Goal: Task Accomplishment & Management: Manage account settings

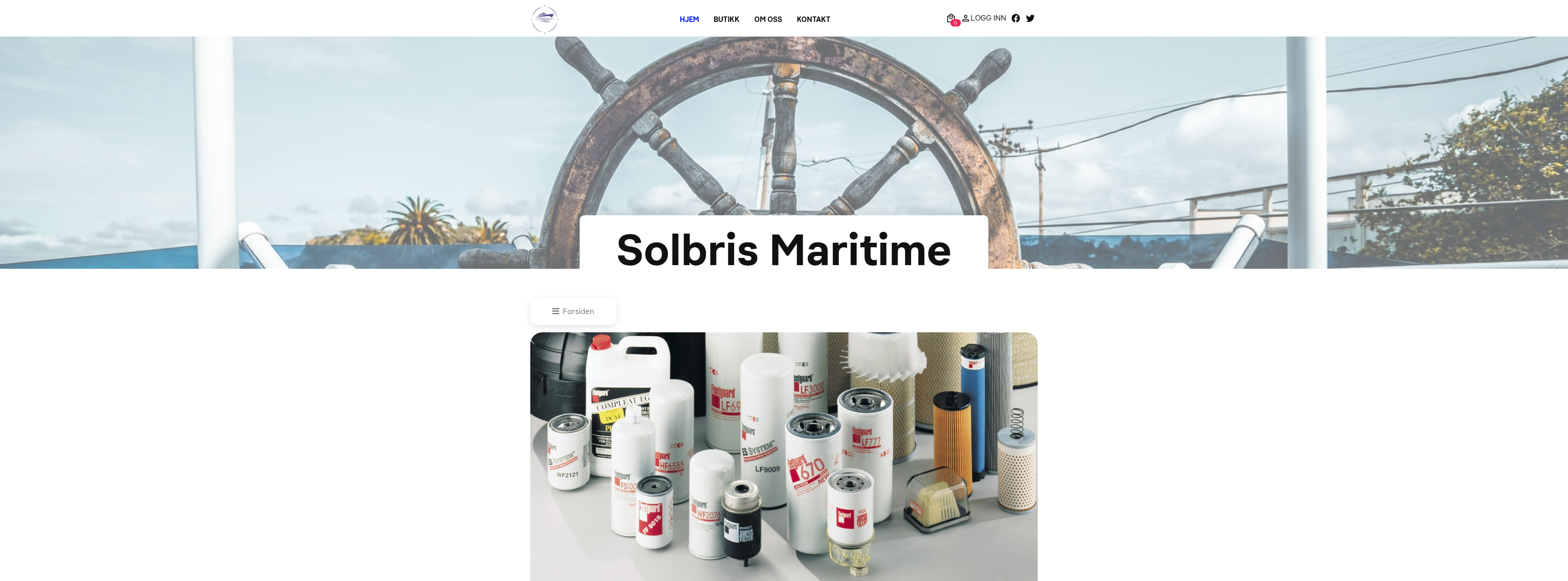
drag, startPoint x: 988, startPoint y: 19, endPoint x: 974, endPoint y: 148, distance: 129.8
click at [988, 18] on p "Logg Inn" at bounding box center [988, 18] width 36 height 0
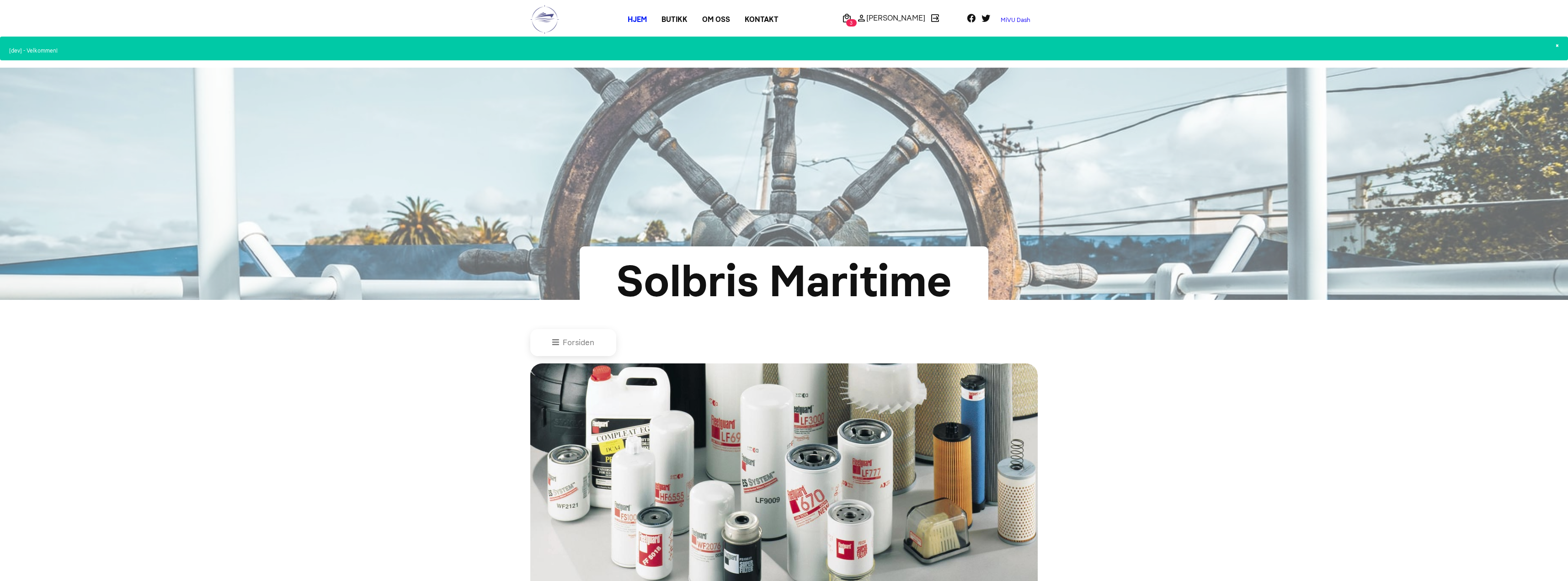
click at [1022, 21] on link "MiVU Dash" at bounding box center [1015, 20] width 44 height 15
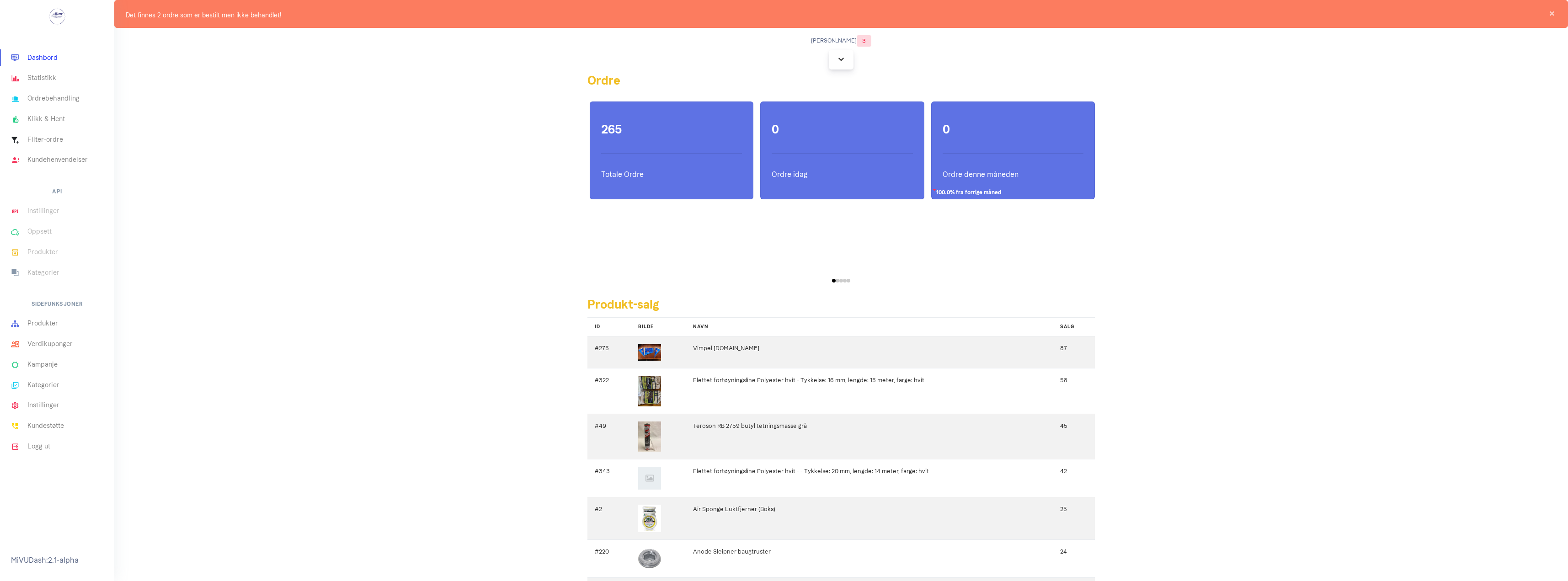
click at [842, 61] on icon at bounding box center [841, 59] width 5 height 7
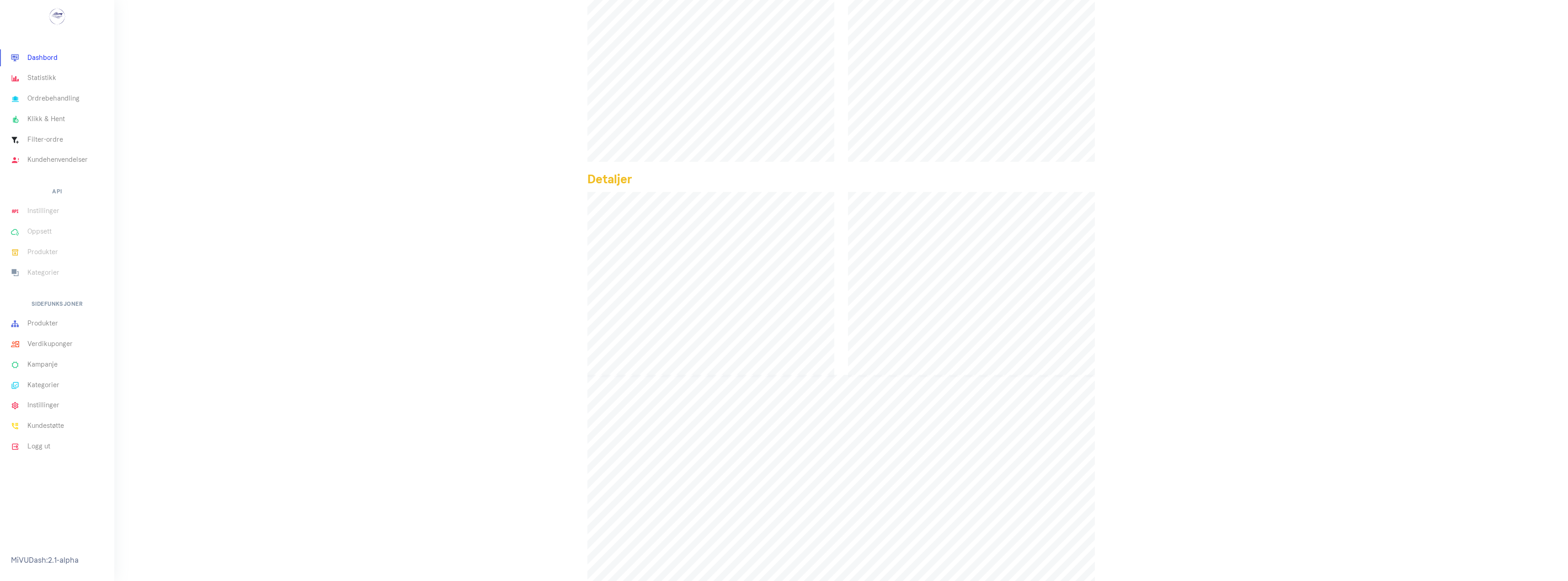
scroll to position [731, 0]
click at [66, 76] on link "Statistikk" at bounding box center [57, 78] width 114 height 21
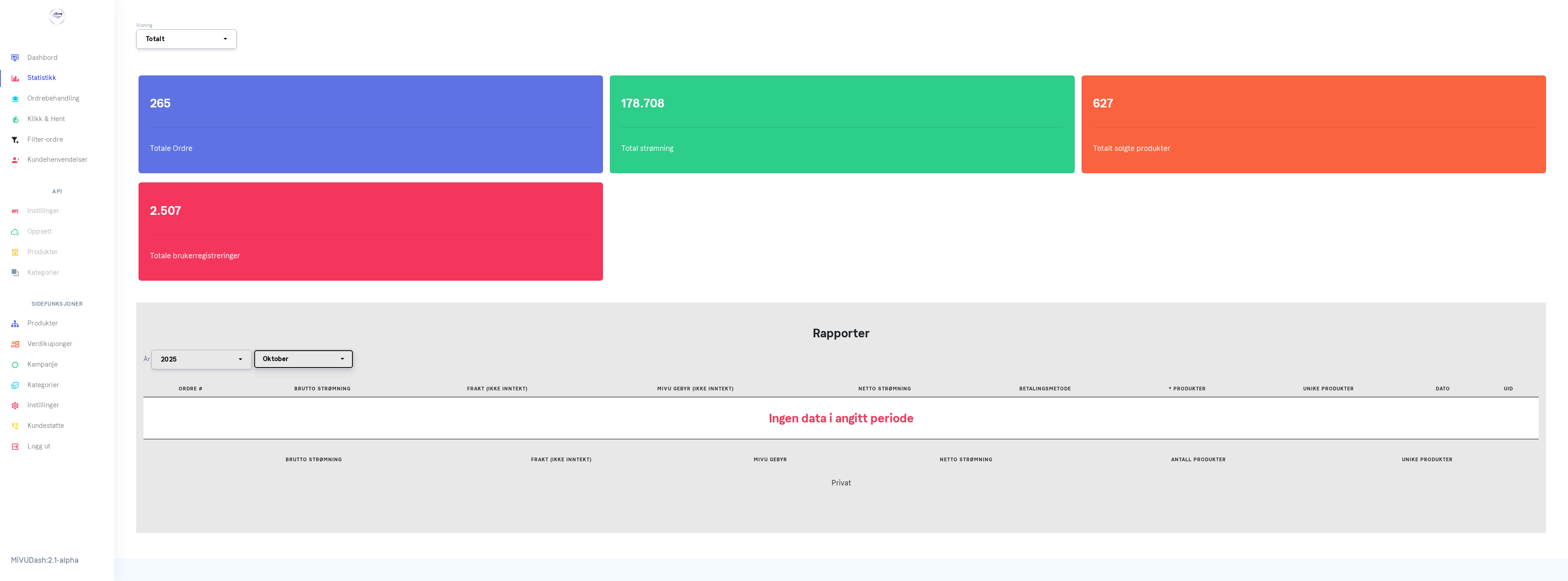
click at [293, 363] on div "Oktober" at bounding box center [301, 359] width 76 height 10
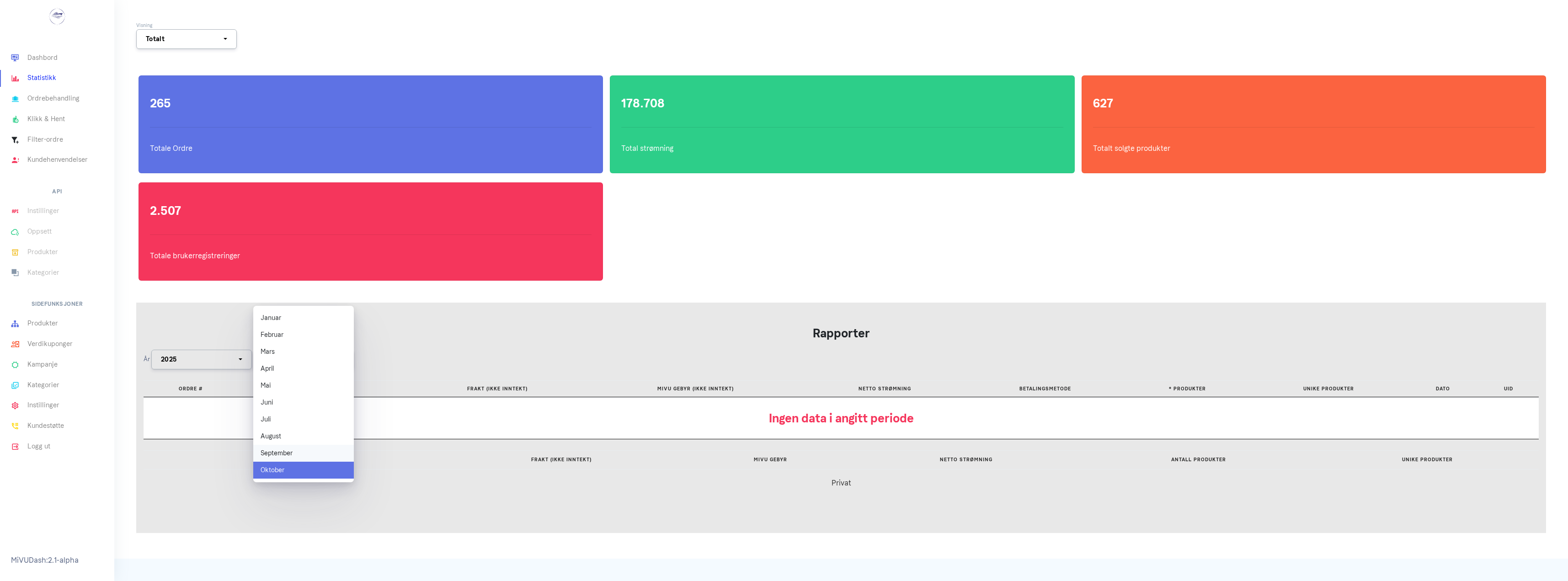
click at [298, 449] on link "September" at bounding box center [303, 453] width 100 height 17
select select "9"
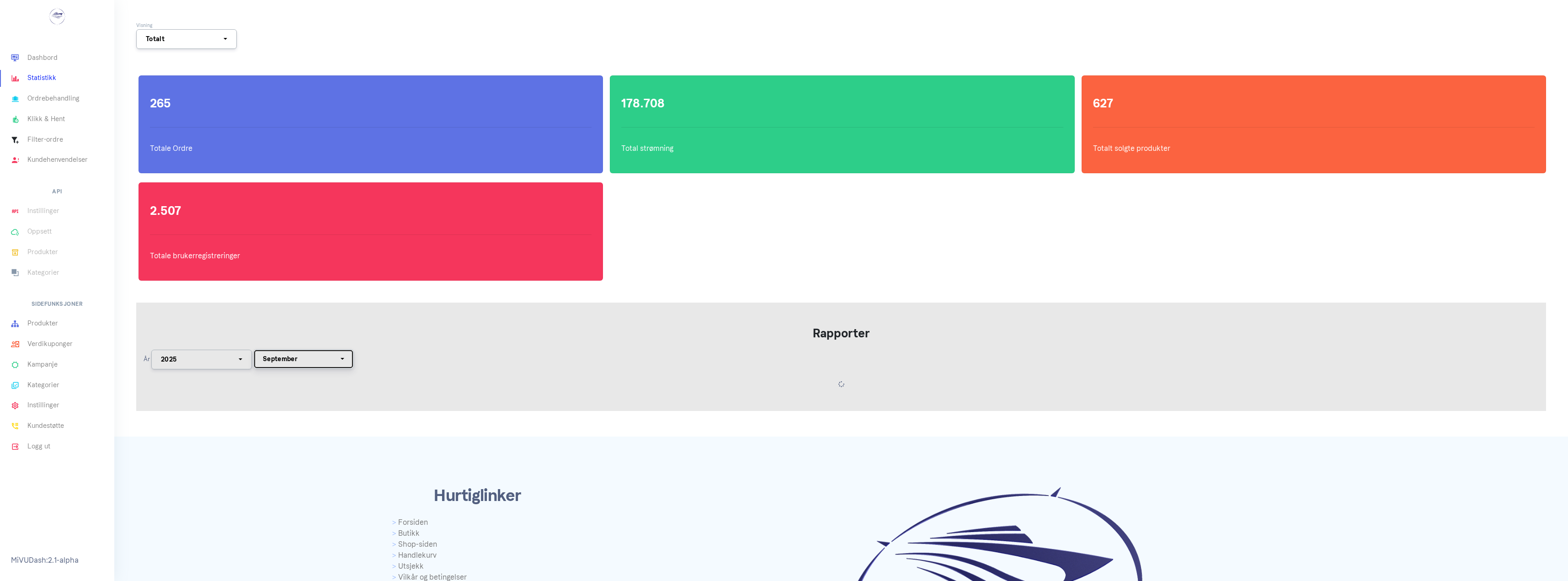
click at [298, 356] on div "September" at bounding box center [301, 359] width 76 height 10
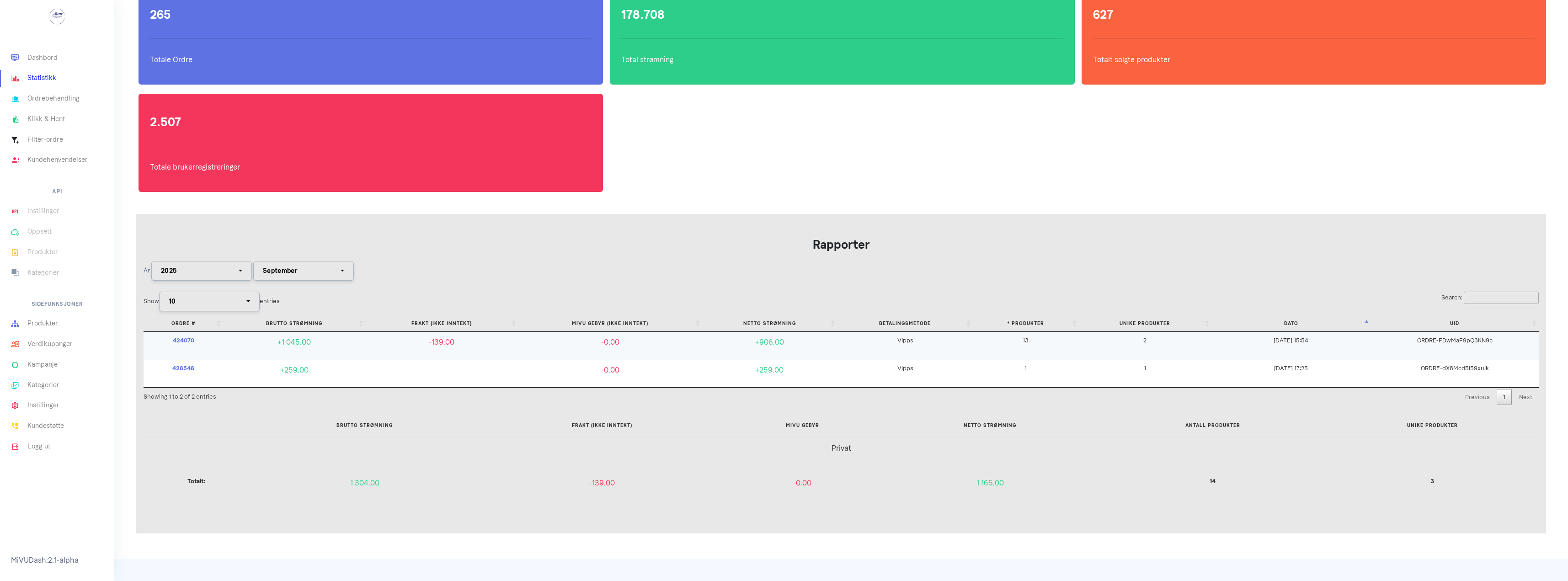
scroll to position [91, 0]
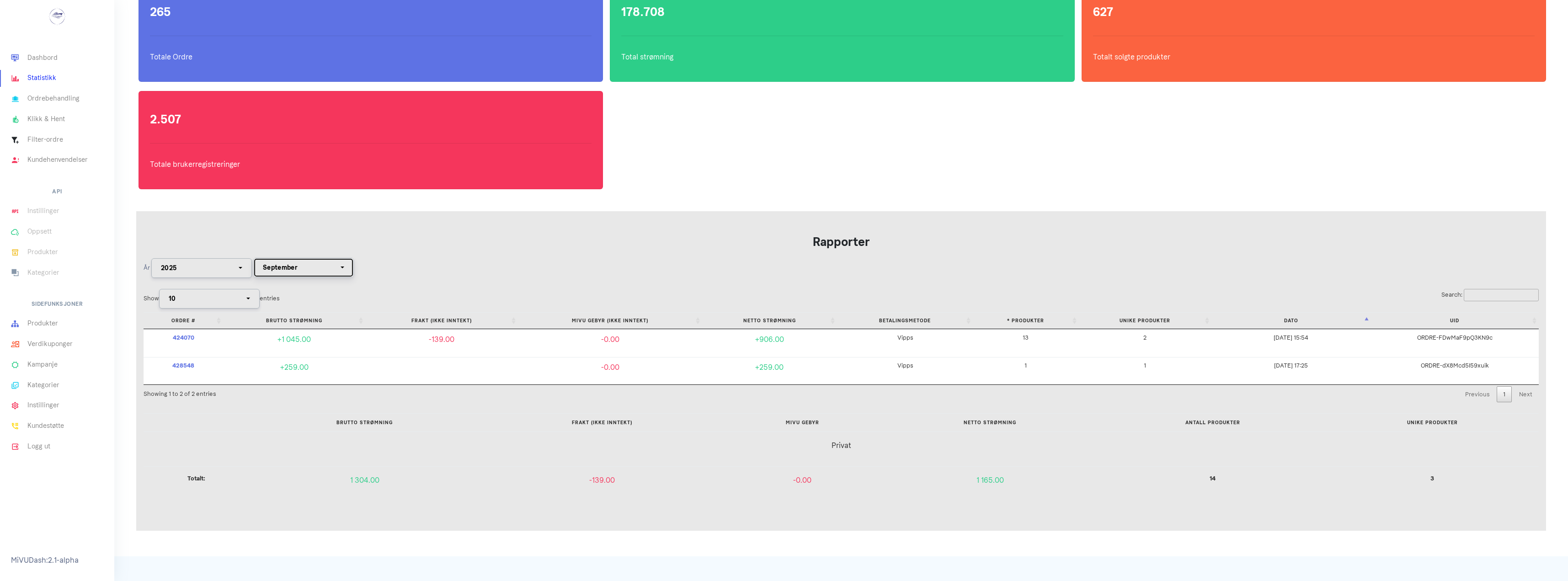
click at [307, 273] on button "September" at bounding box center [303, 268] width 100 height 19
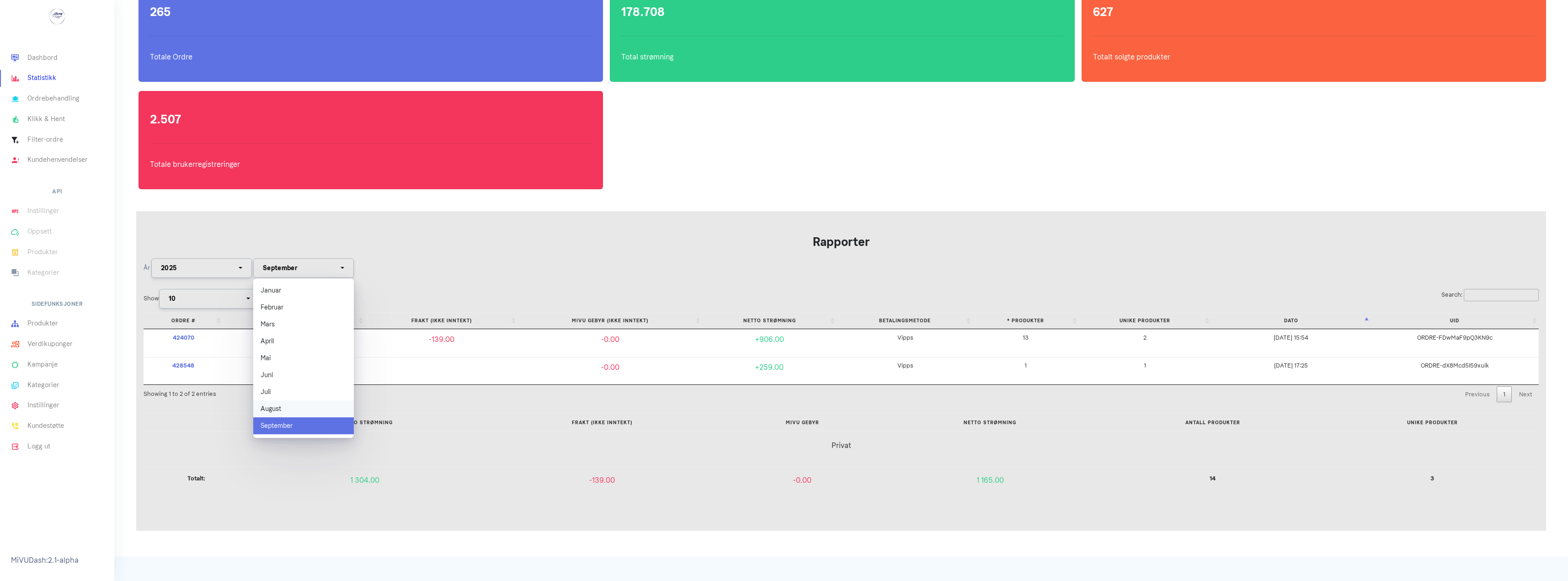
click at [299, 407] on link "August" at bounding box center [303, 409] width 100 height 17
select select "8"
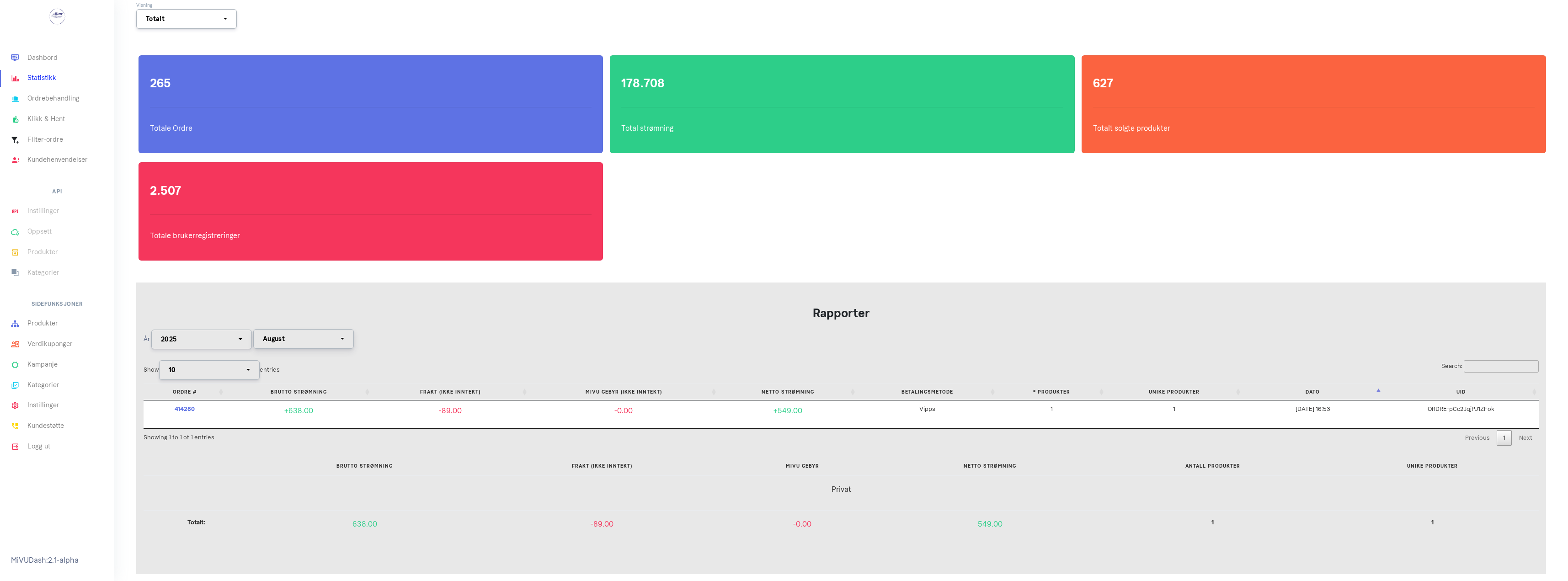
scroll to position [91, 0]
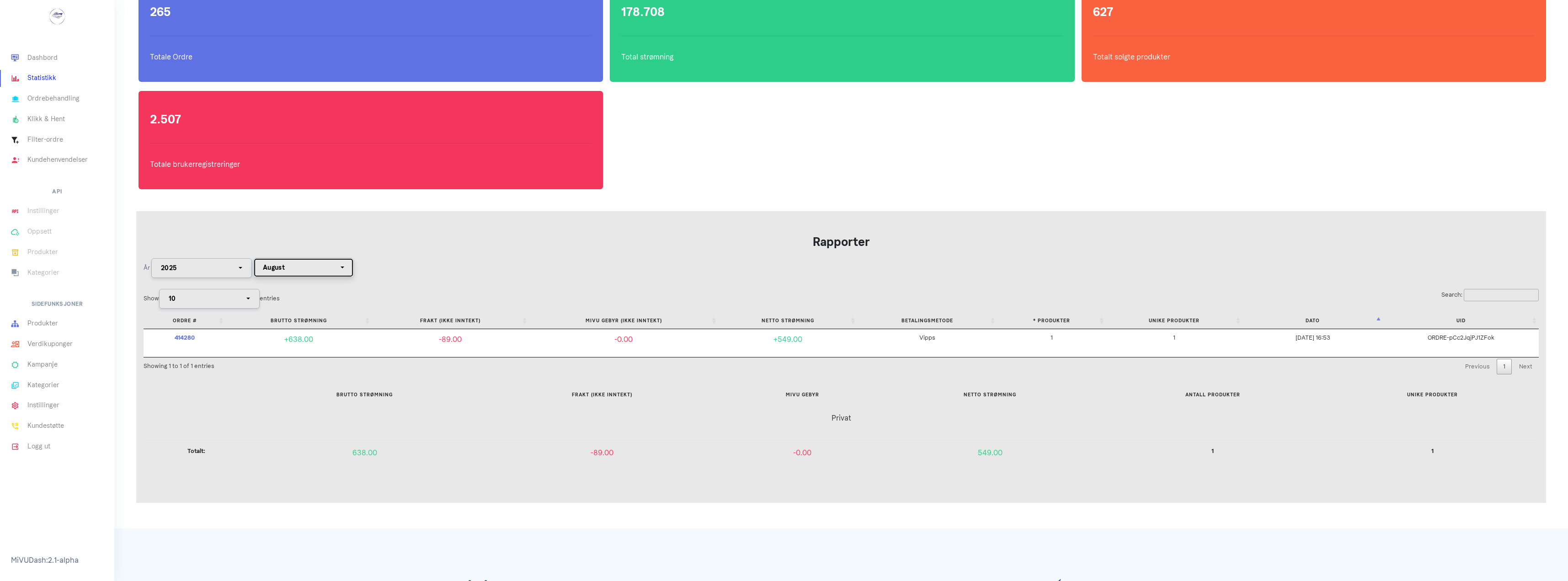
click at [303, 272] on div "August" at bounding box center [301, 268] width 76 height 10
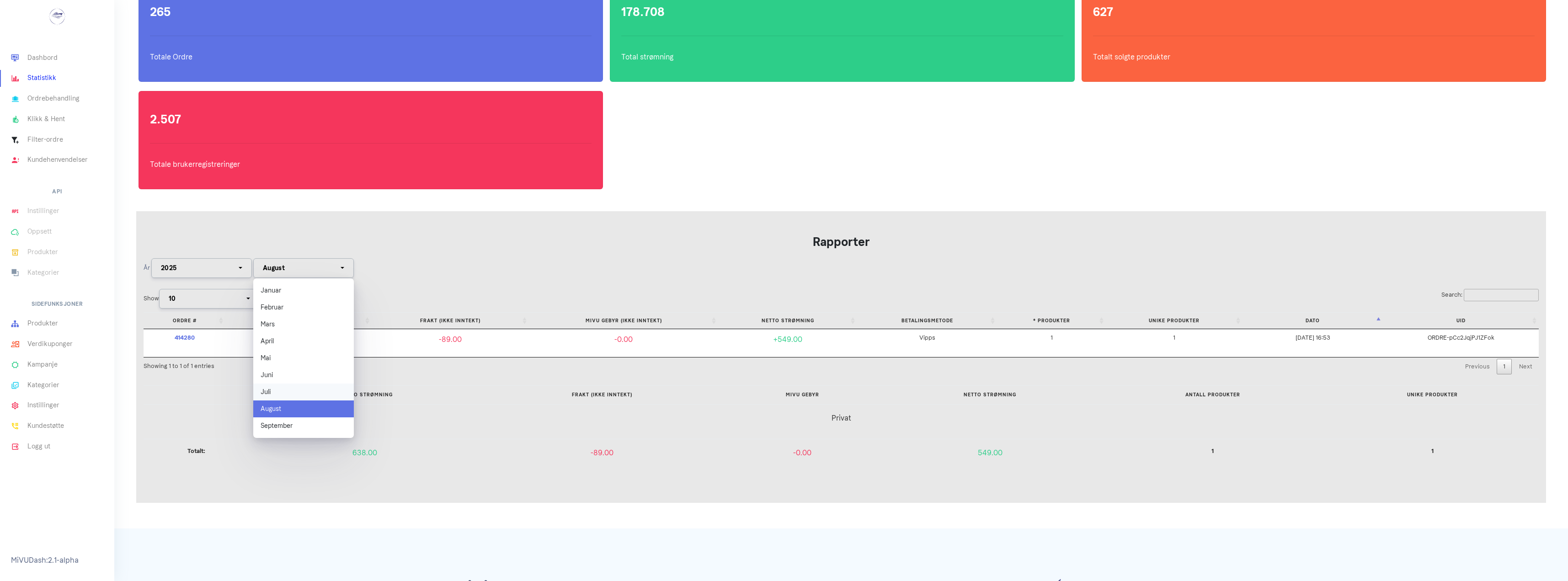
click at [298, 390] on link "Juli" at bounding box center [303, 392] width 100 height 17
select select "7"
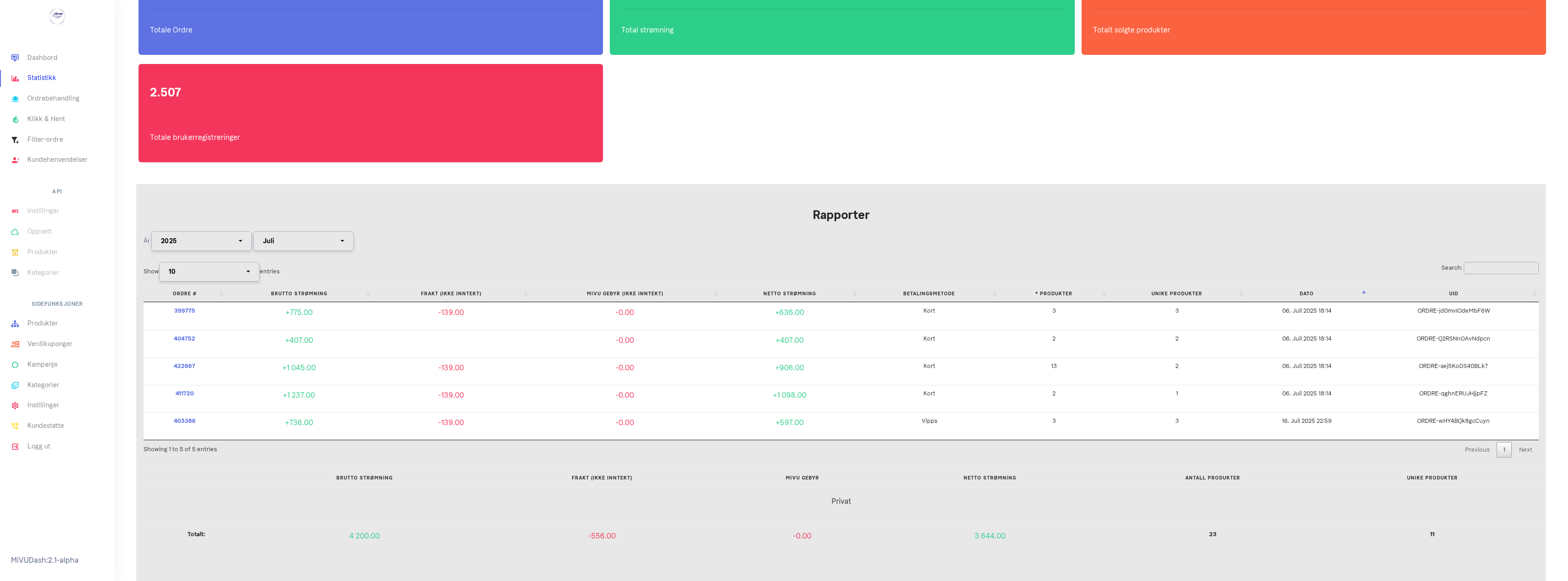
scroll to position [137, 0]
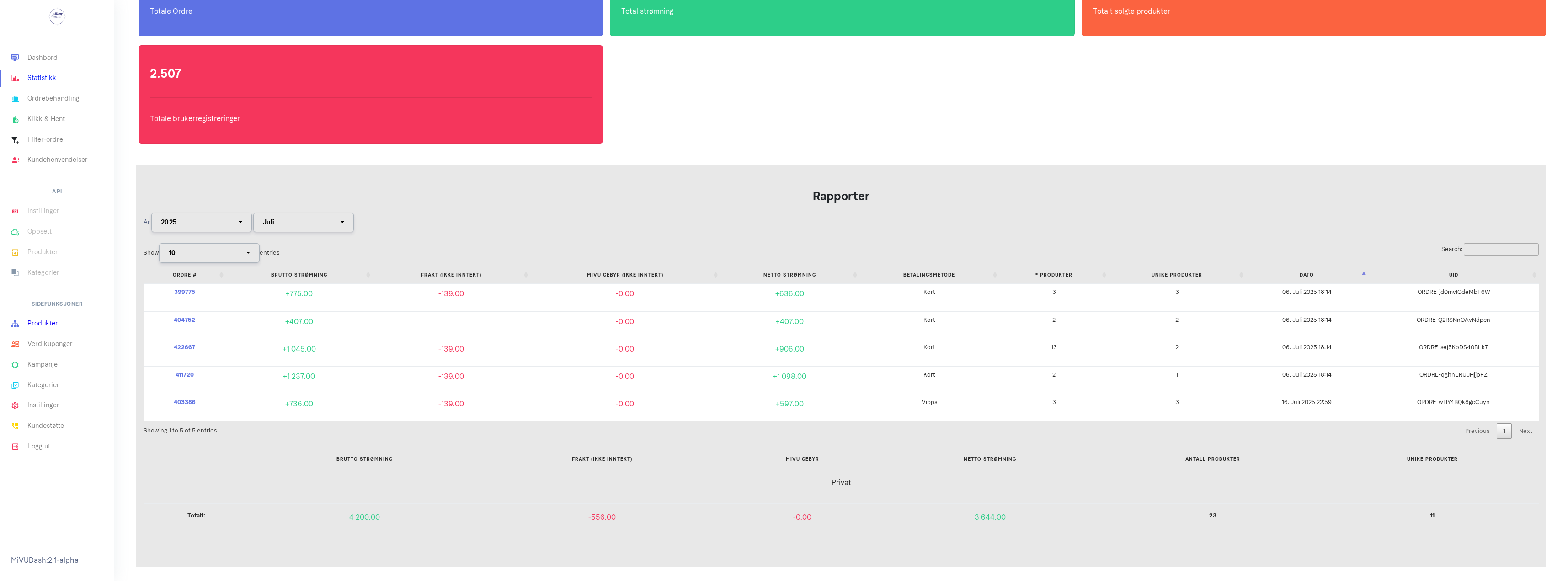
click at [72, 324] on link "Produkter" at bounding box center [57, 324] width 114 height 21
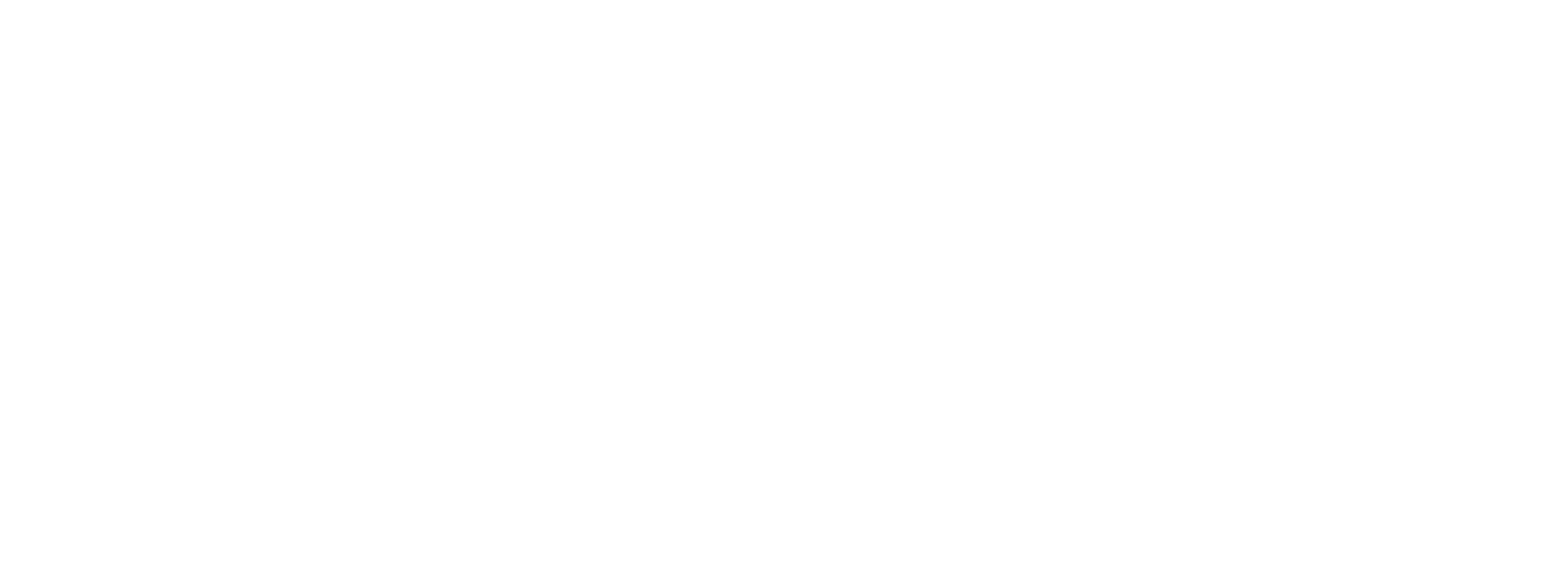
select select
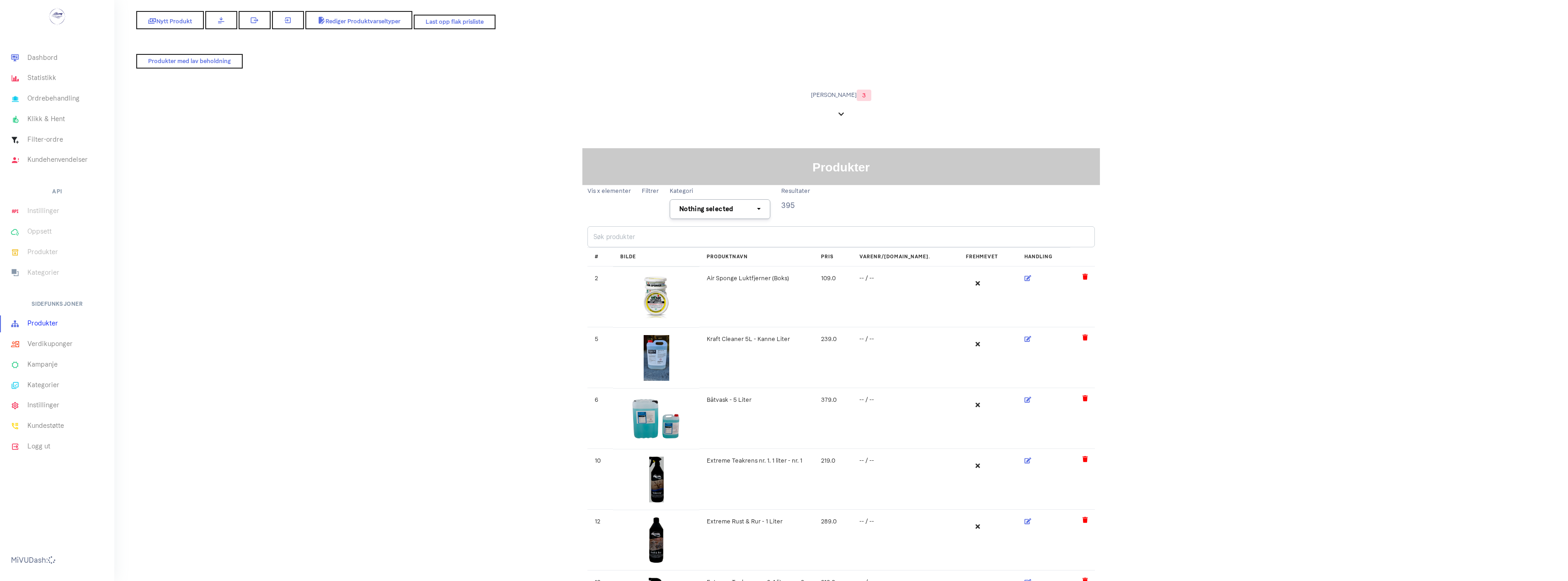
select select
click at [453, 24] on span "Last opp flak prisliste" at bounding box center [455, 21] width 61 height 7
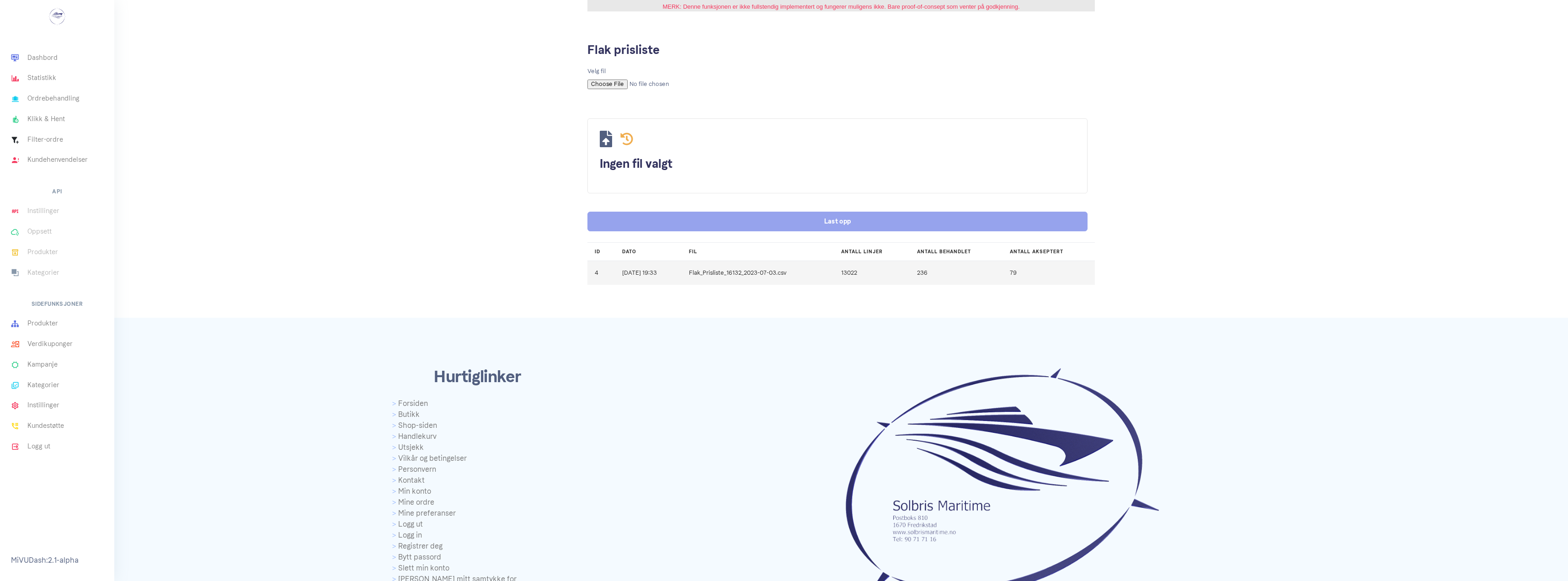
click at [794, 271] on td "Flak_Prisliste_16132_2023-07-03.csv" at bounding box center [758, 273] width 152 height 24
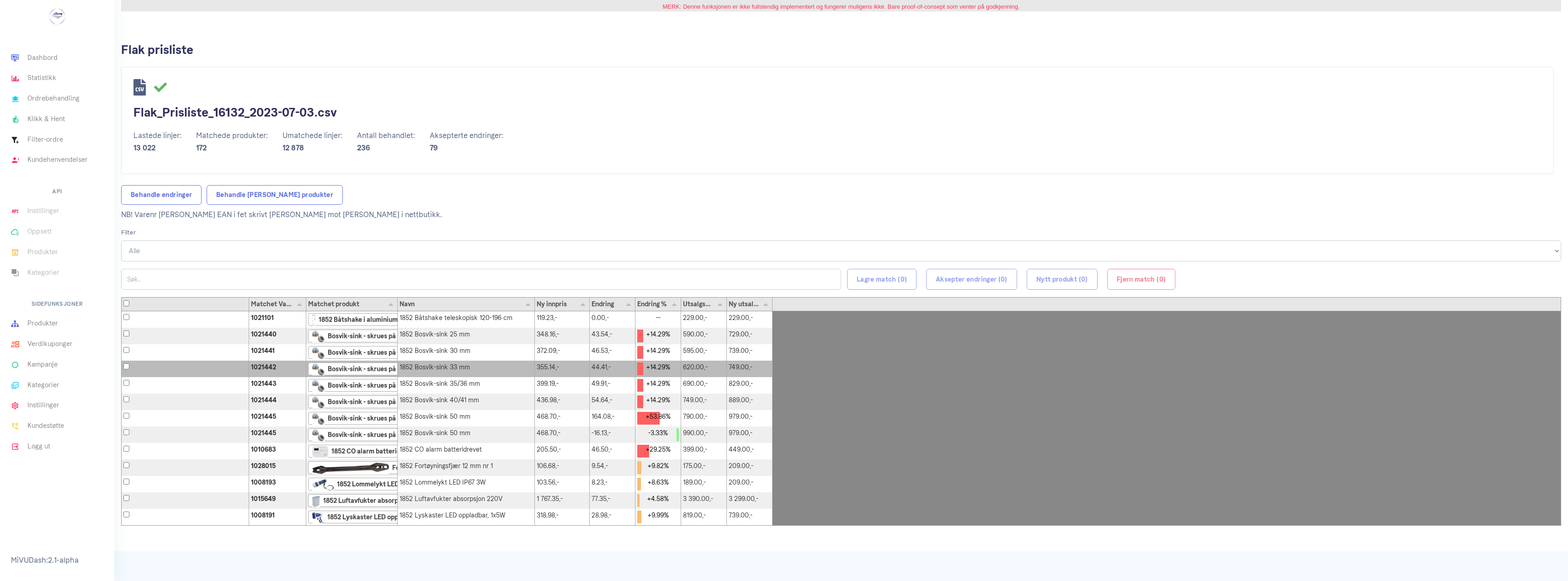
drag, startPoint x: 1032, startPoint y: 314, endPoint x: 264, endPoint y: 363, distance: 769.6
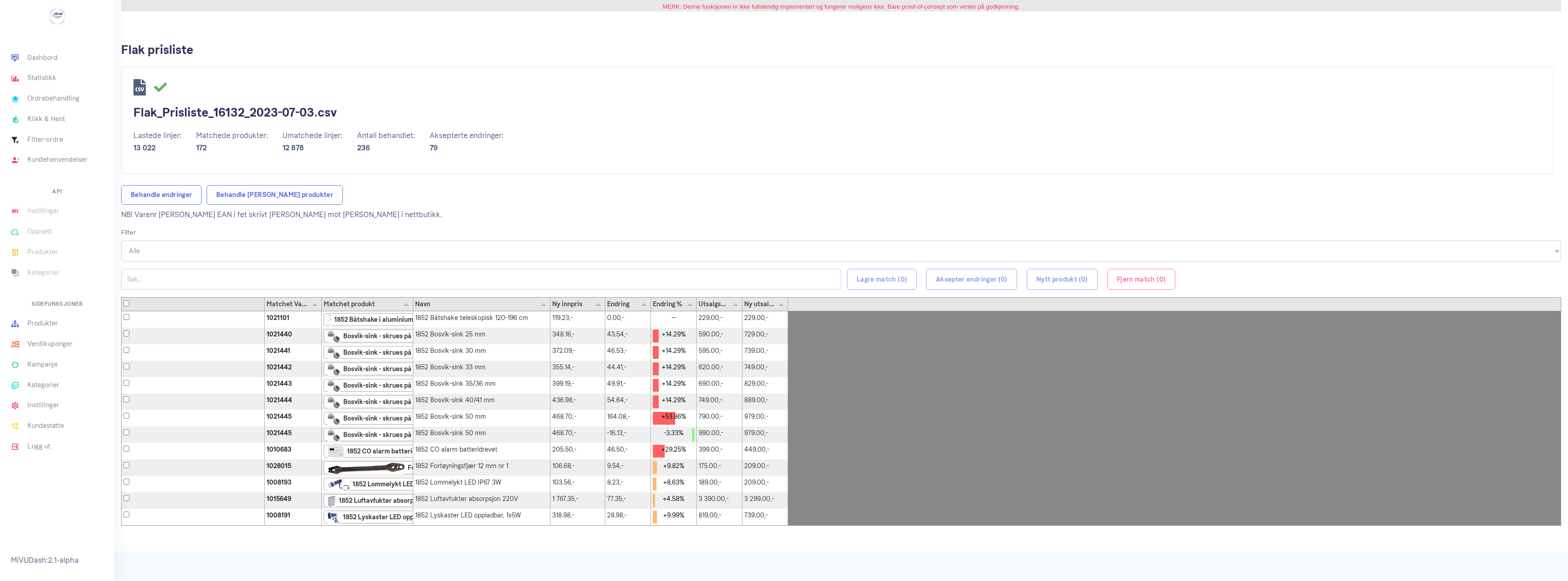
click at [789, 319] on div "1021101 /media/product_thmb/H1021101_XL_thmb.jpg||1852 Båtshake i aluminium × 1…" at bounding box center [841, 417] width 1439 height 214
drag, startPoint x: 789, startPoint y: 318, endPoint x: 847, endPoint y: 322, distance: 58.1
click at [847, 322] on div "1021101 /media/product_thmb/H1021101_XL_thmb.jpg||1852 Båtshake i aluminium × 1…" at bounding box center [841, 417] width 1439 height 214
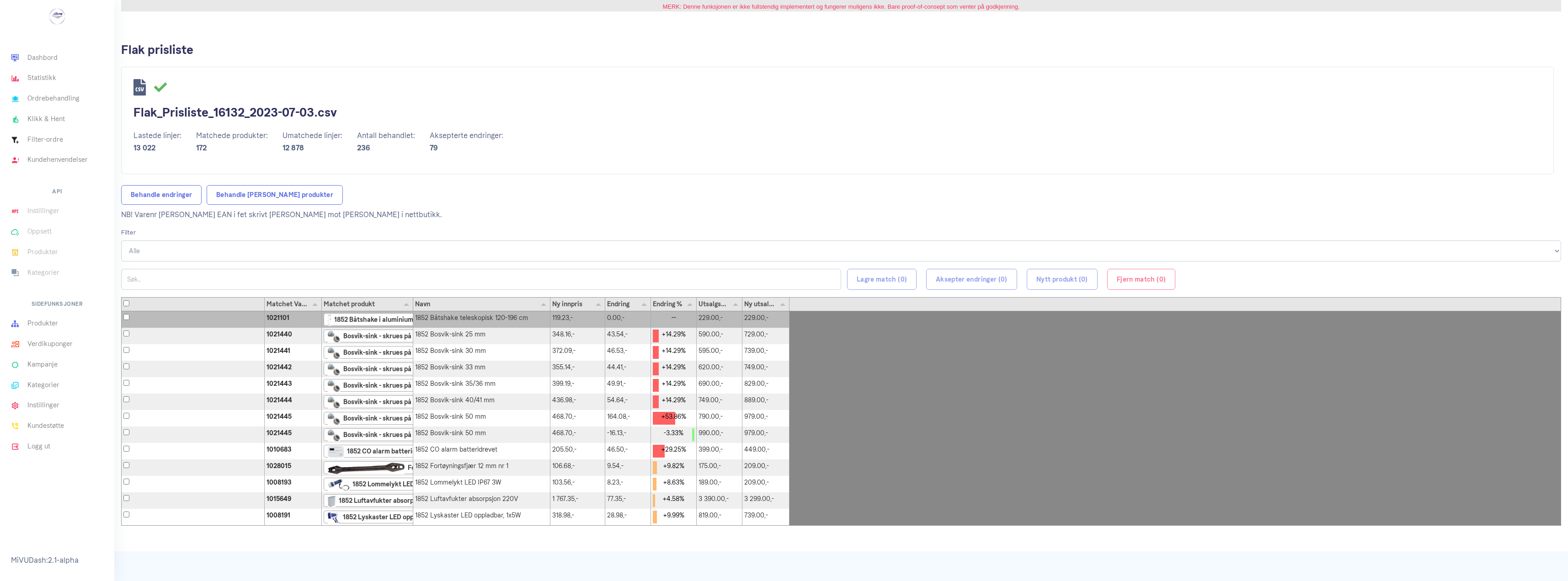
drag, startPoint x: 787, startPoint y: 320, endPoint x: 876, endPoint y: 322, distance: 89.0
click at [789, 322] on span at bounding box center [789, 319] width 1 height 16
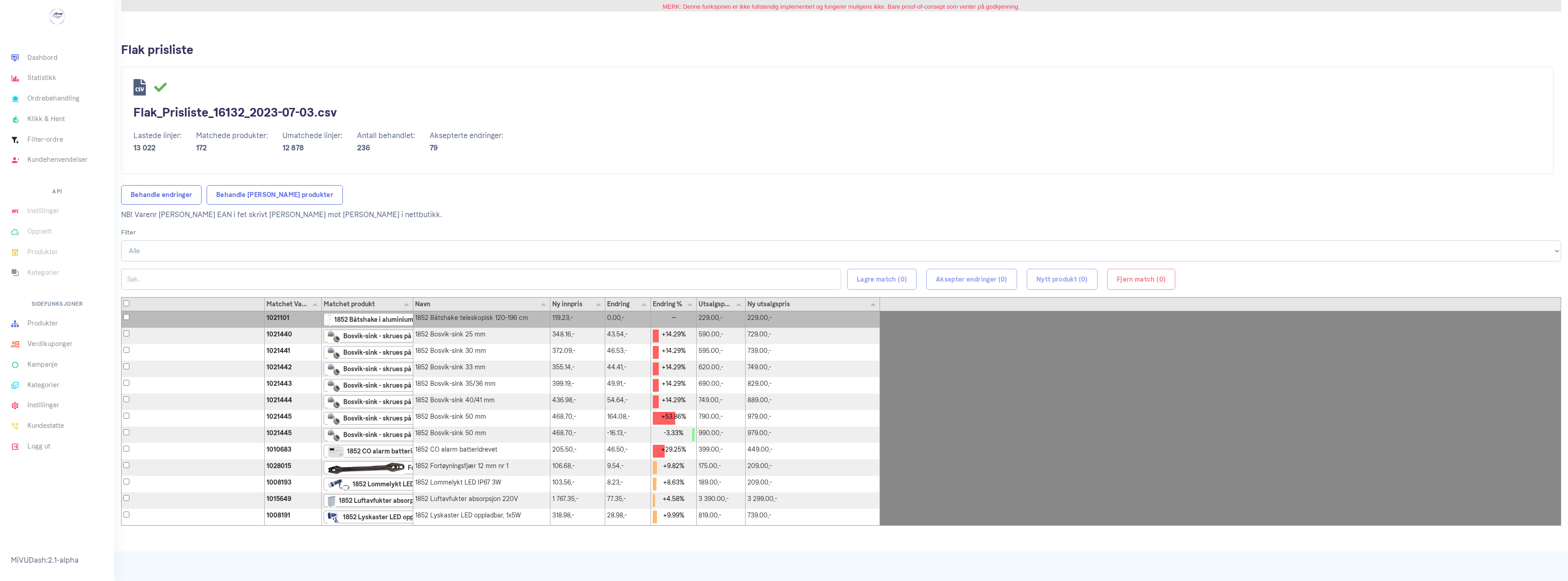
drag, startPoint x: 743, startPoint y: 321, endPoint x: 785, endPoint y: 319, distance: 42.0
click at [747, 321] on span at bounding box center [746, 319] width 3 height 16
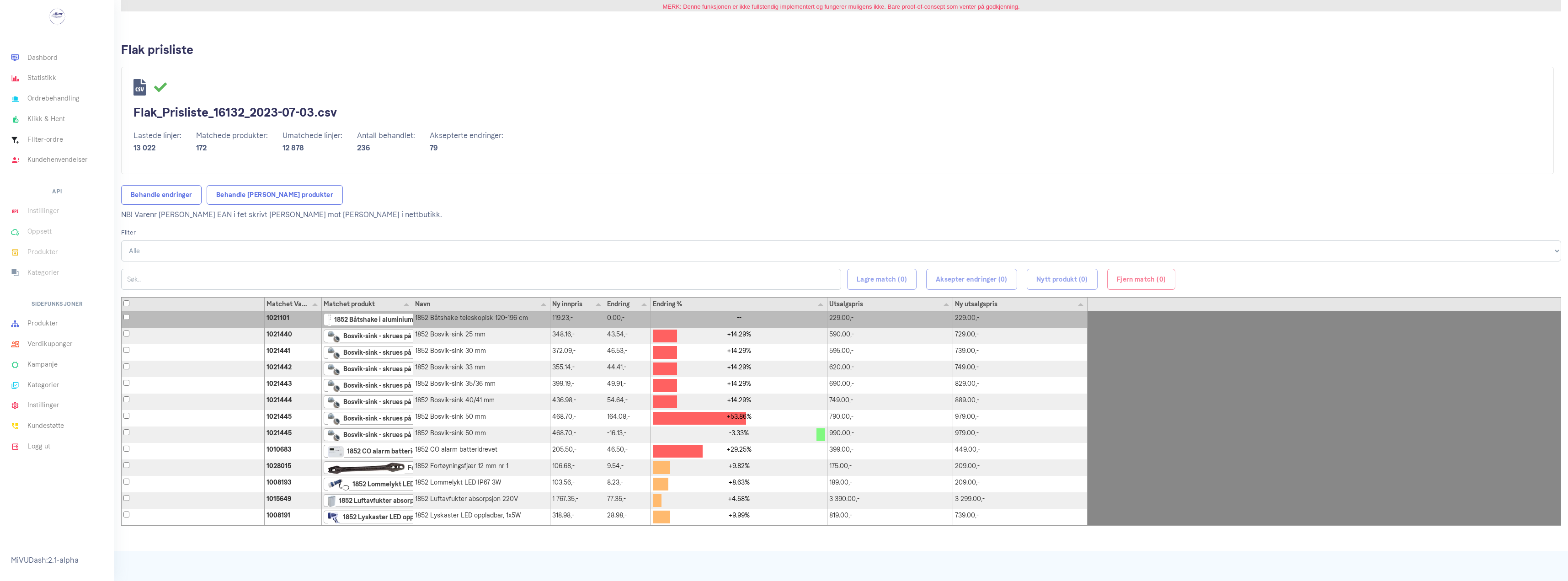
drag, startPoint x: 697, startPoint y: 318, endPoint x: 827, endPoint y: 322, distance: 130.1
click at [827, 322] on span at bounding box center [827, 319] width 3 height 16
drag, startPoint x: 651, startPoint y: 315, endPoint x: 663, endPoint y: 316, distance: 12.0
click at [655, 316] on span at bounding box center [654, 319] width 3 height 16
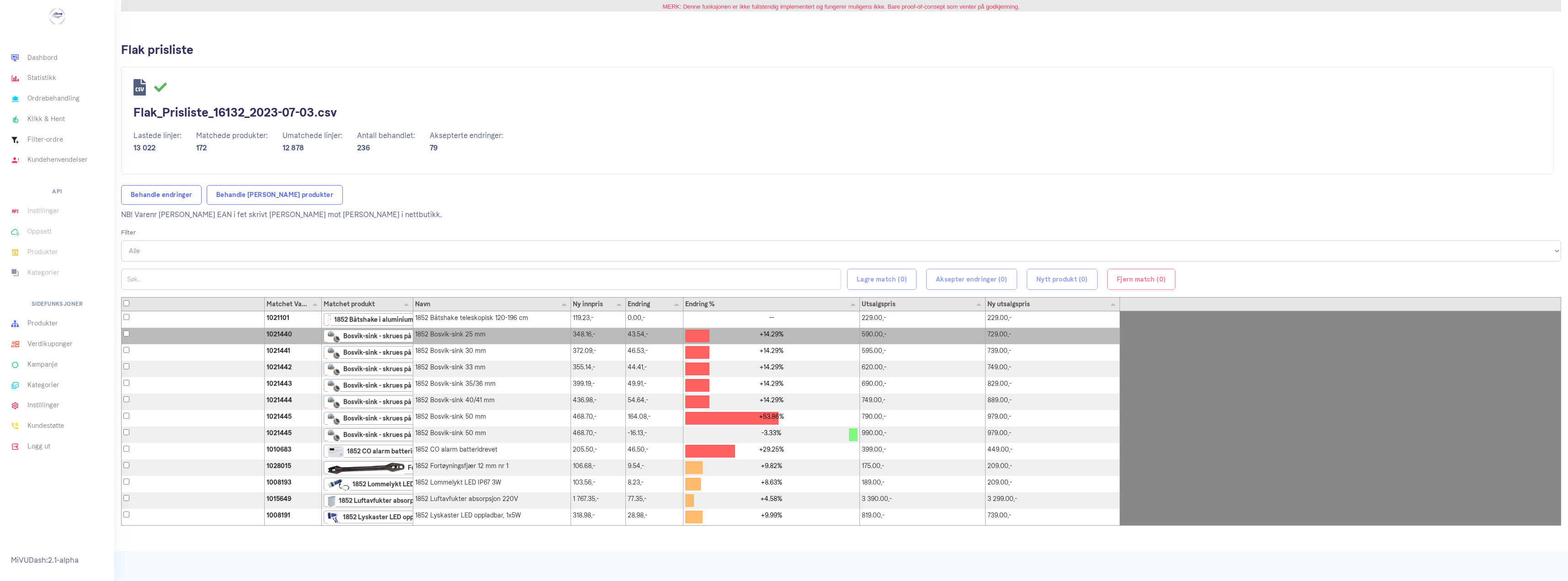
drag, startPoint x: 551, startPoint y: 323, endPoint x: 546, endPoint y: 329, distance: 7.8
click at [572, 325] on span at bounding box center [571, 319] width 3 height 16
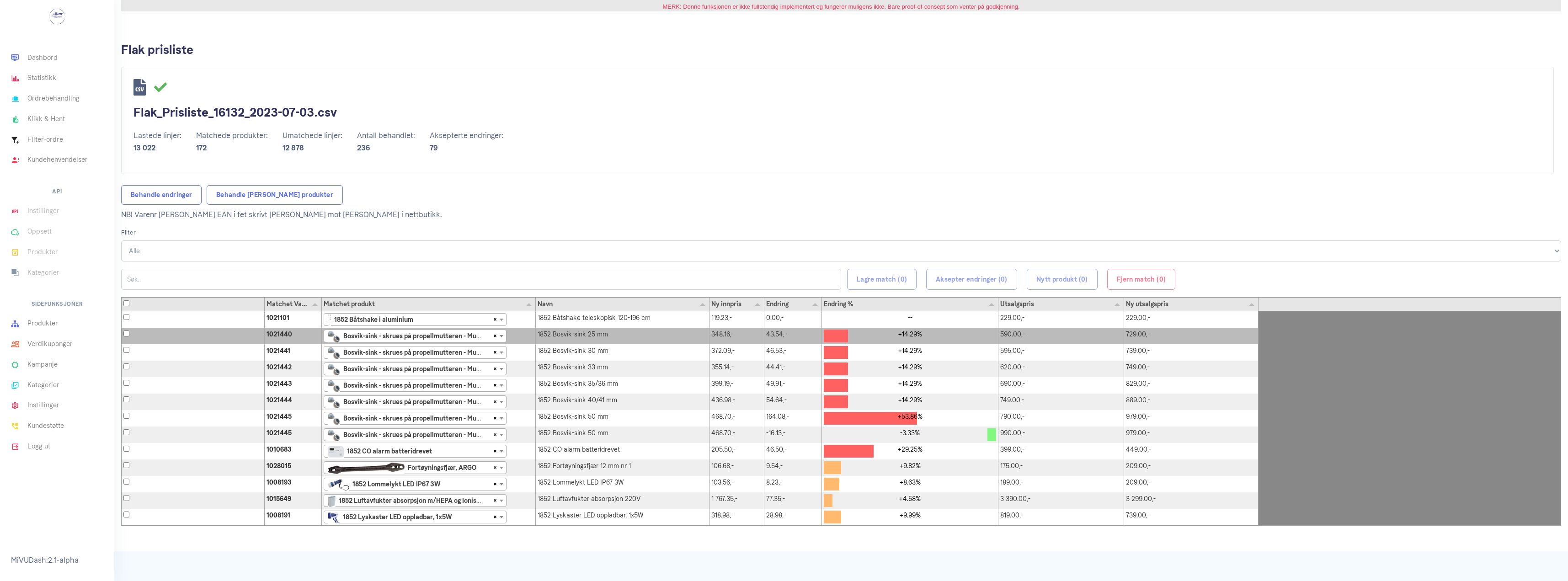
drag, startPoint x: 413, startPoint y: 331, endPoint x: 535, endPoint y: 337, distance: 122.1
click at [535, 337] on span at bounding box center [536, 335] width 3 height 16
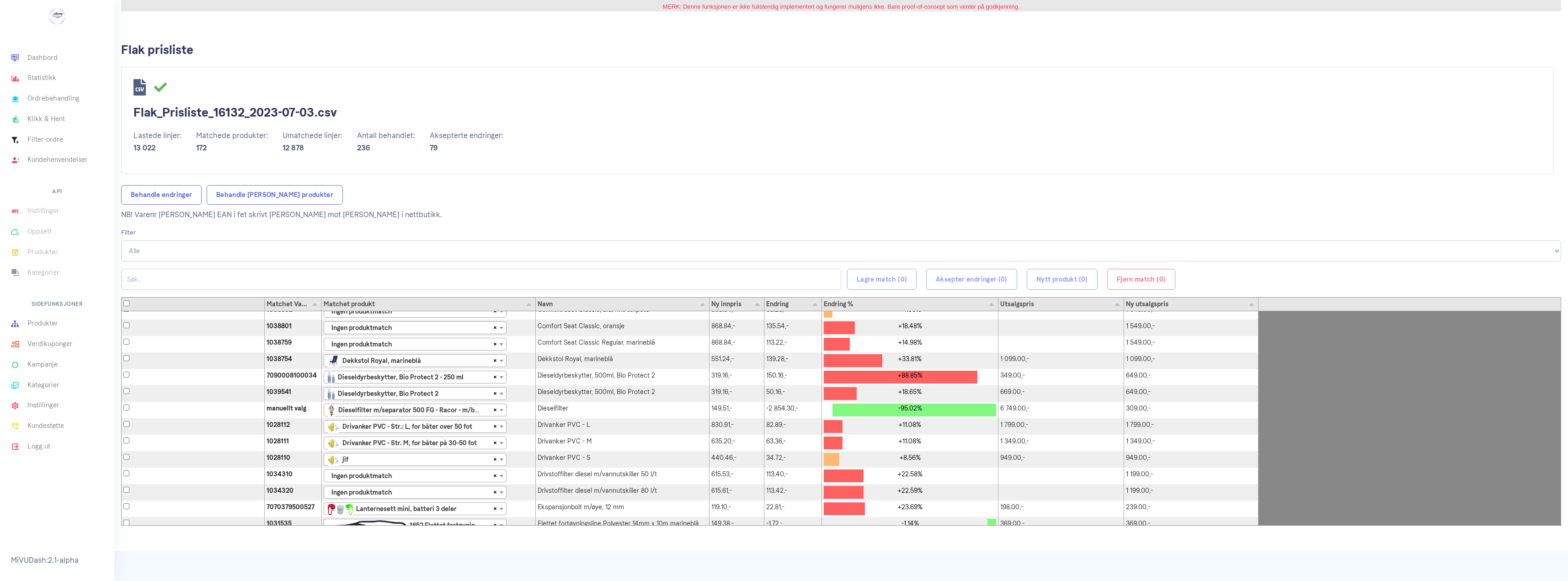
scroll to position [914, 0]
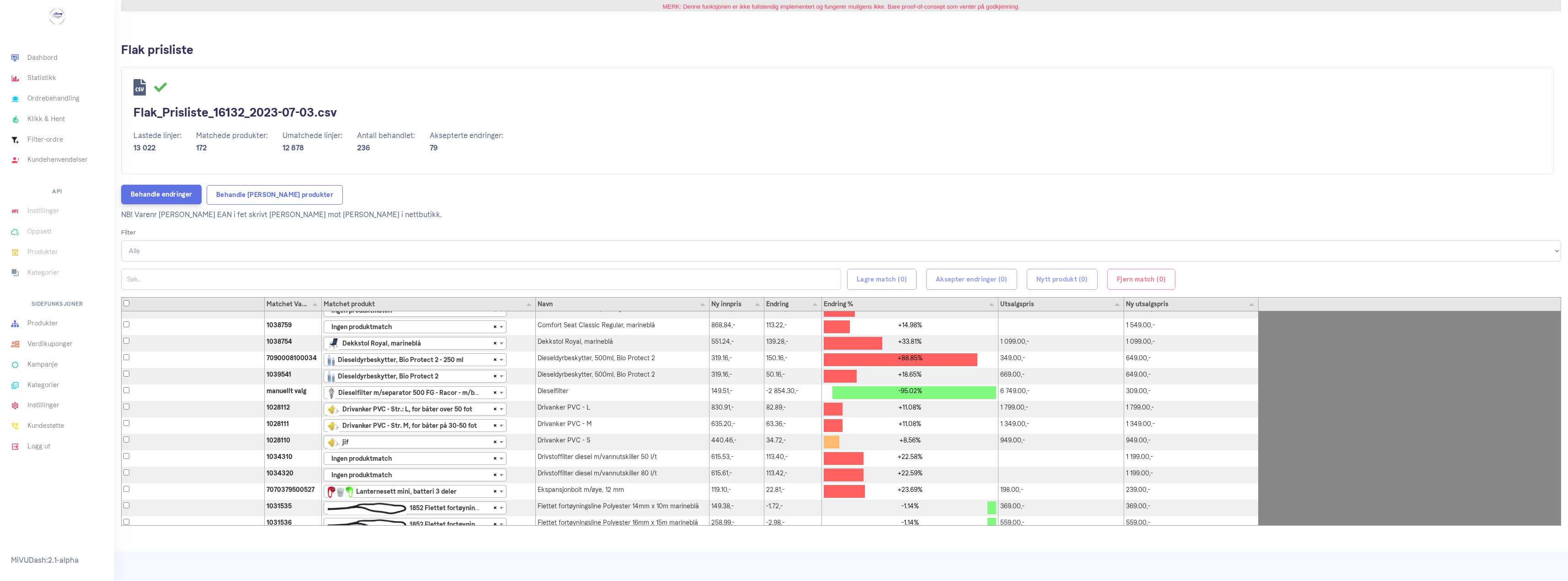
click at [178, 195] on link "Behandle endringer" at bounding box center [161, 194] width 80 height 19
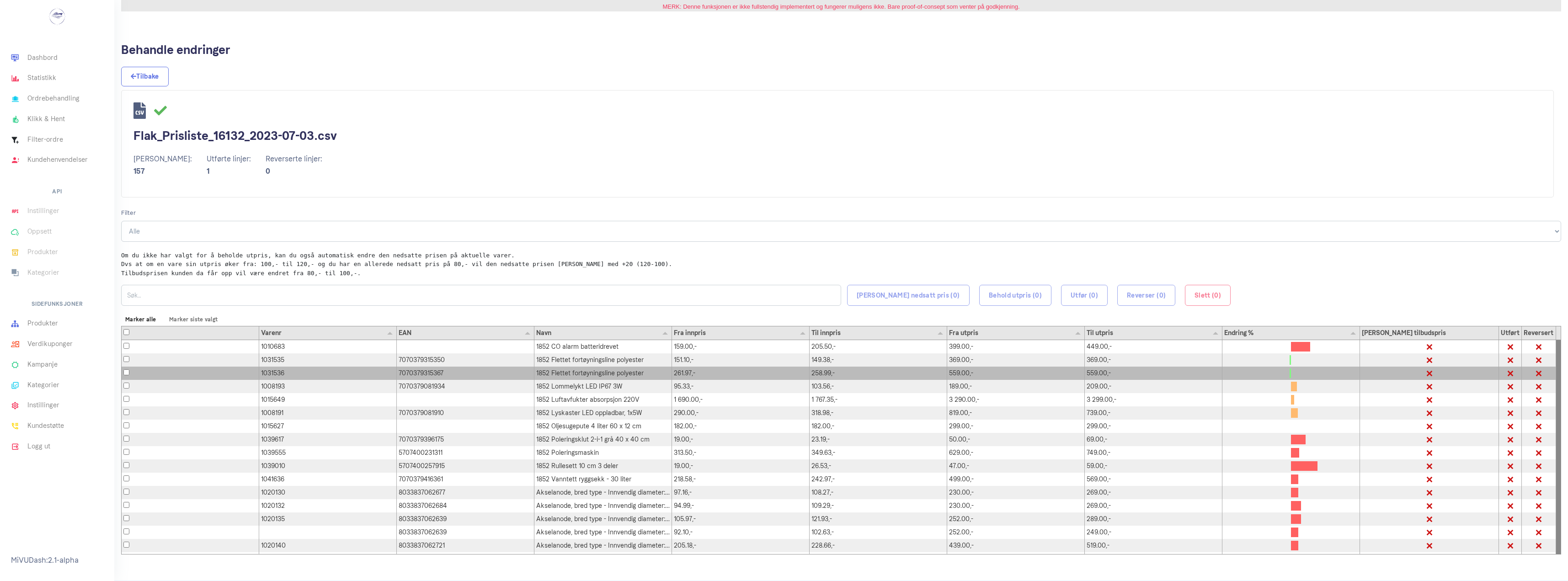
click at [419, 372] on div "7070379315367" at bounding box center [466, 373] width 138 height 13
checkbox input "true"
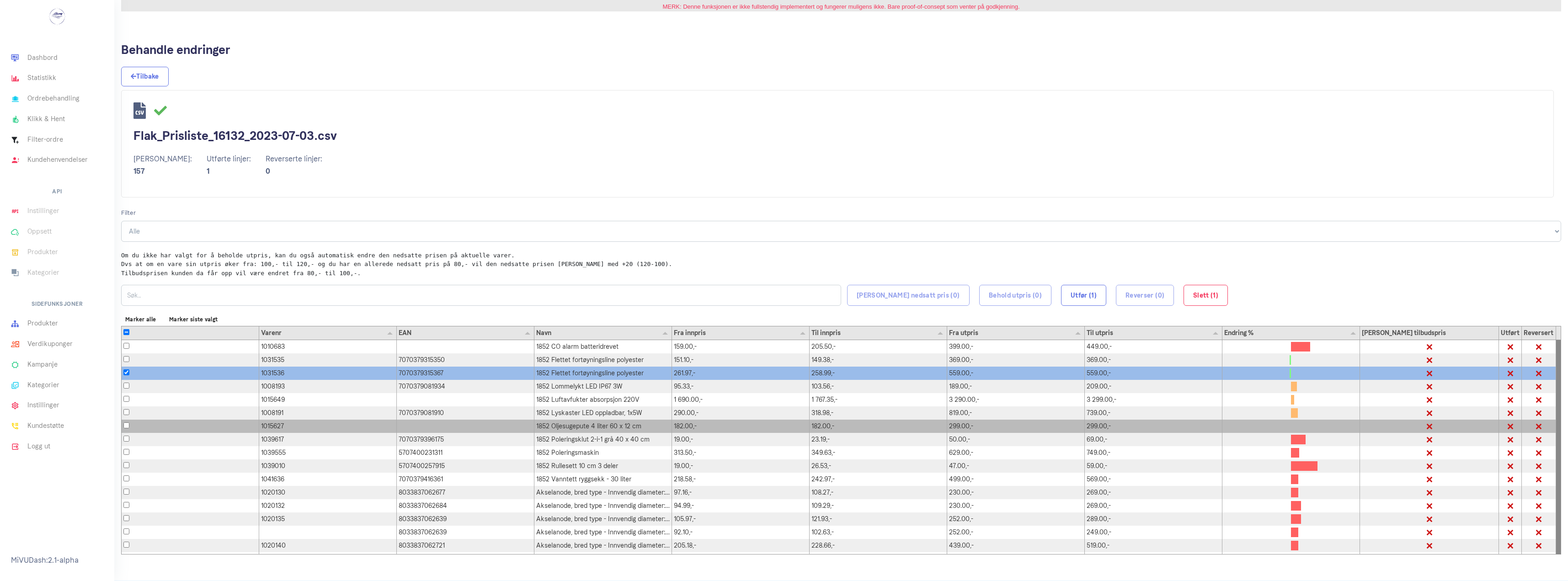
click at [447, 431] on div at bounding box center [466, 426] width 138 height 13
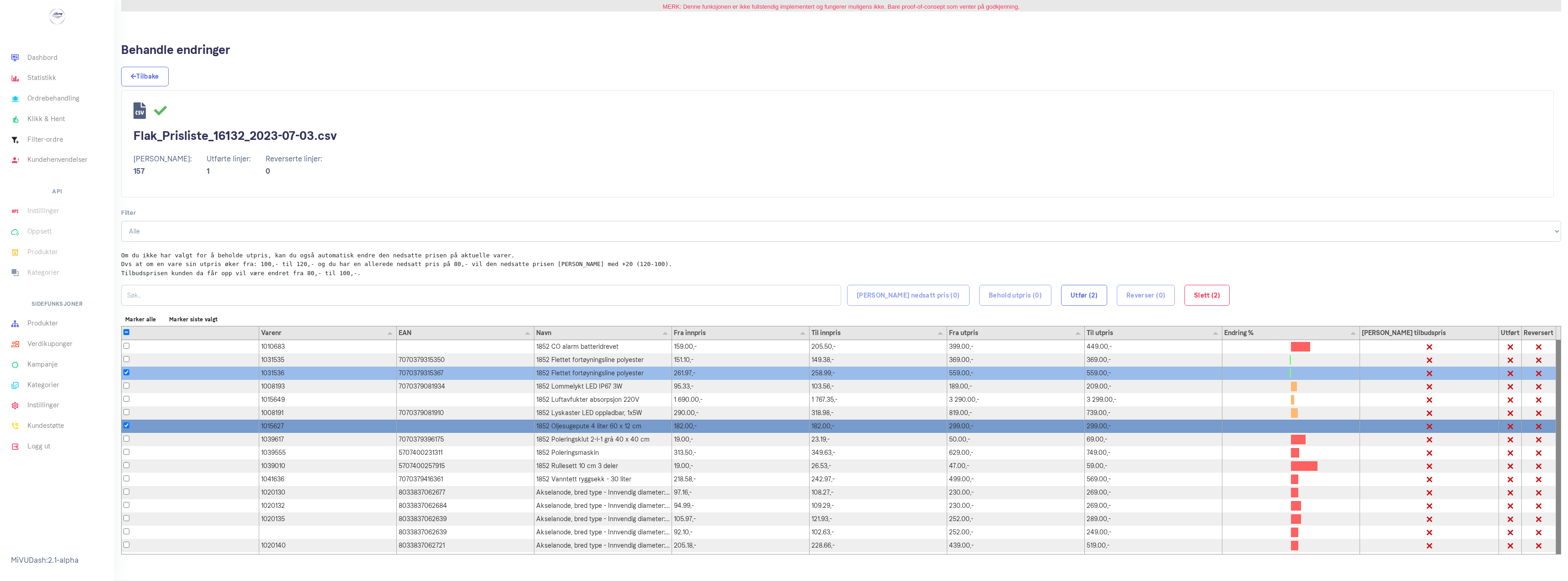
click at [437, 429] on div at bounding box center [466, 426] width 138 height 13
checkbox input "false"
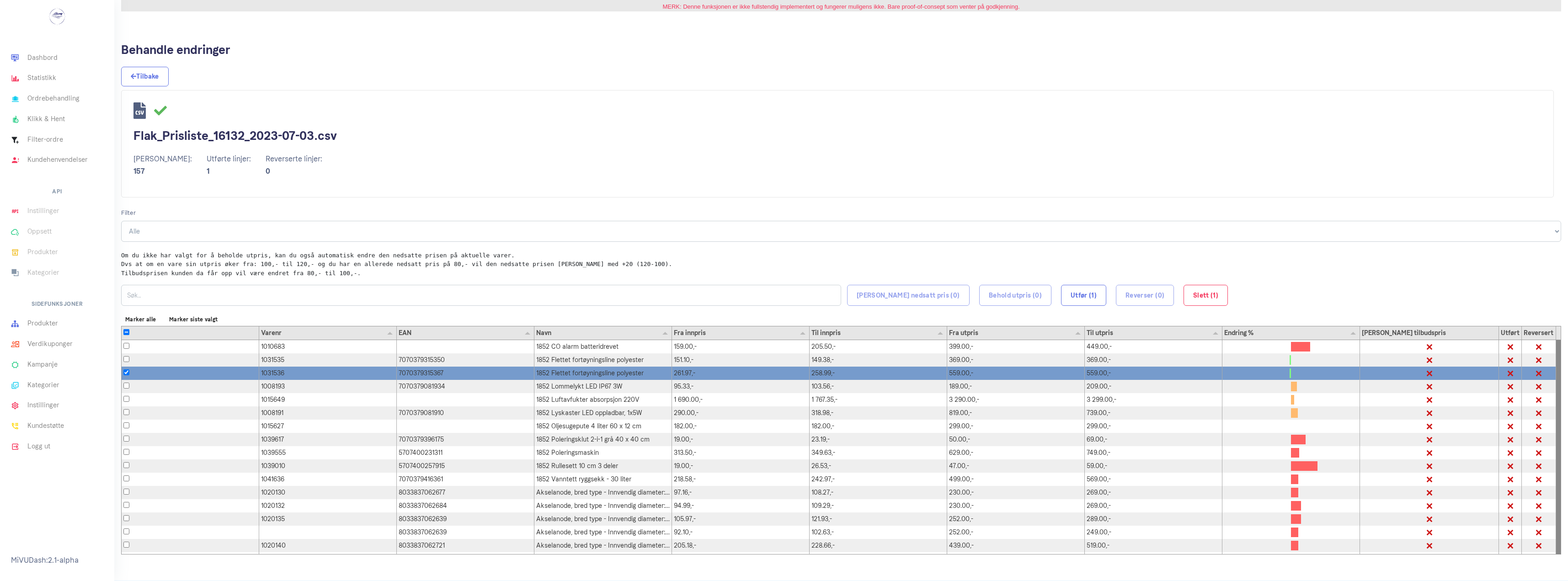
click at [424, 375] on div "7070379315367" at bounding box center [466, 373] width 138 height 13
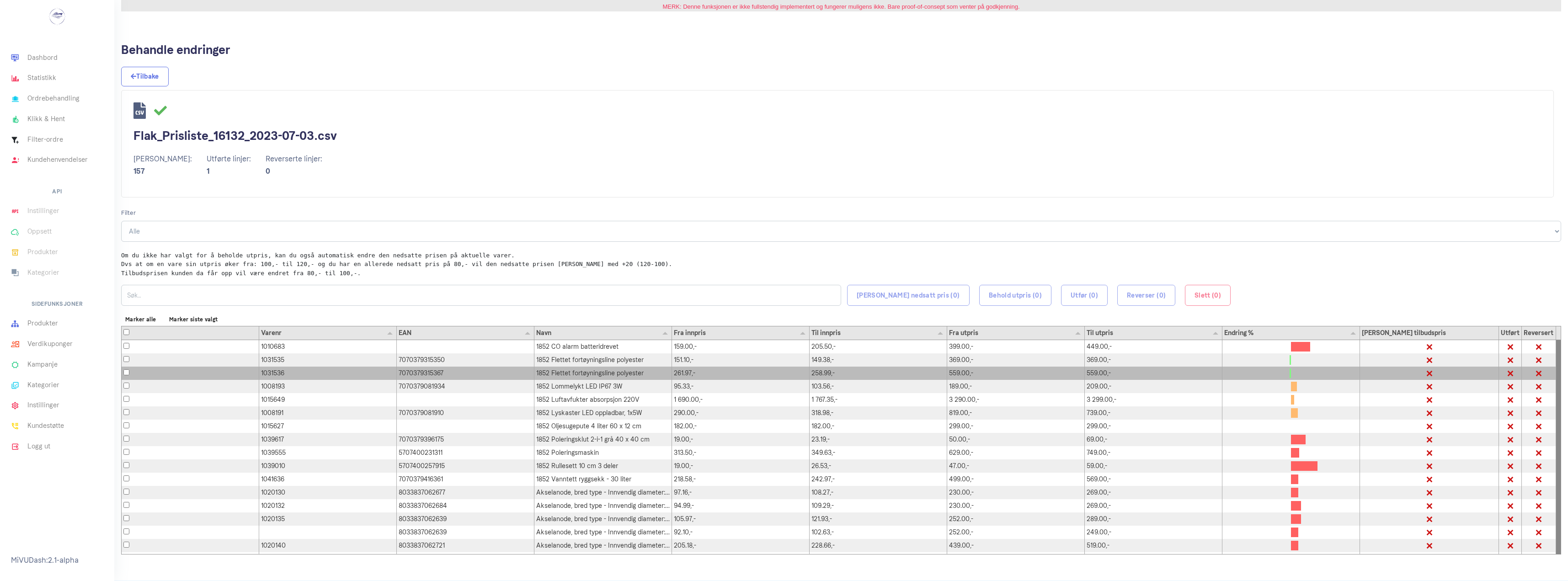
click at [966, 372] on div "559.00,-" at bounding box center [1016, 373] width 138 height 13
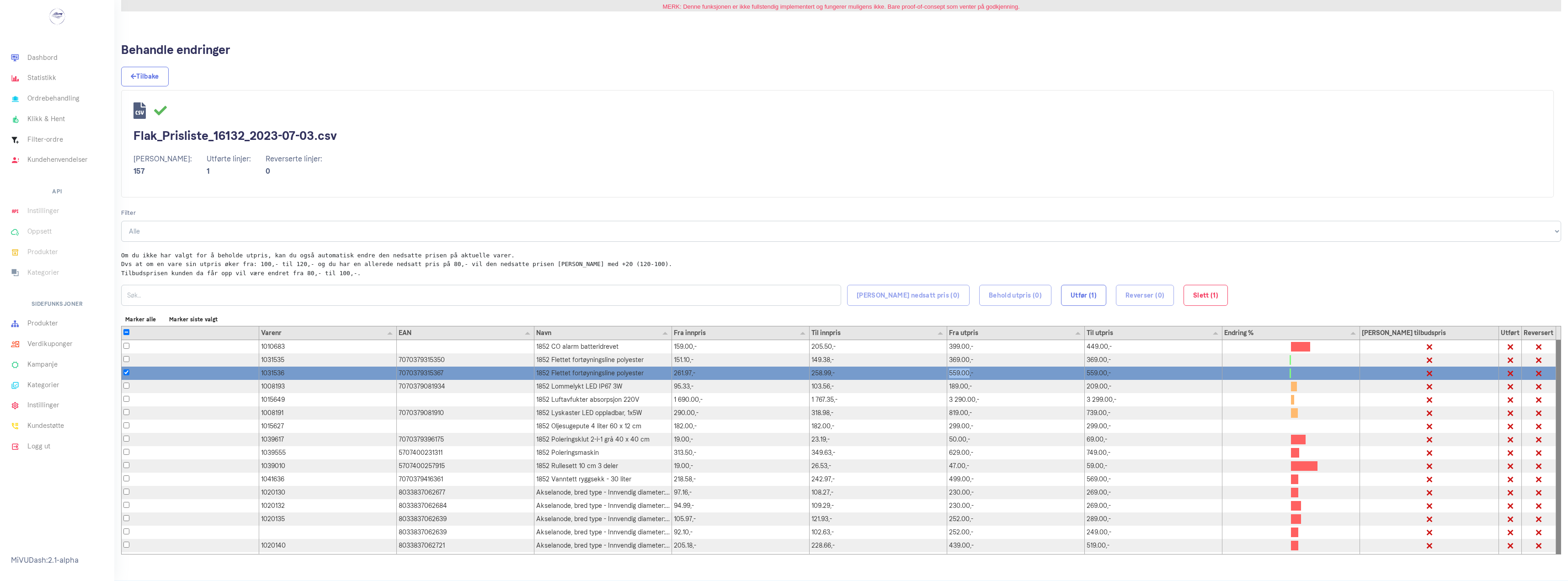
click at [966, 372] on div "559.00,-" at bounding box center [1016, 373] width 138 height 13
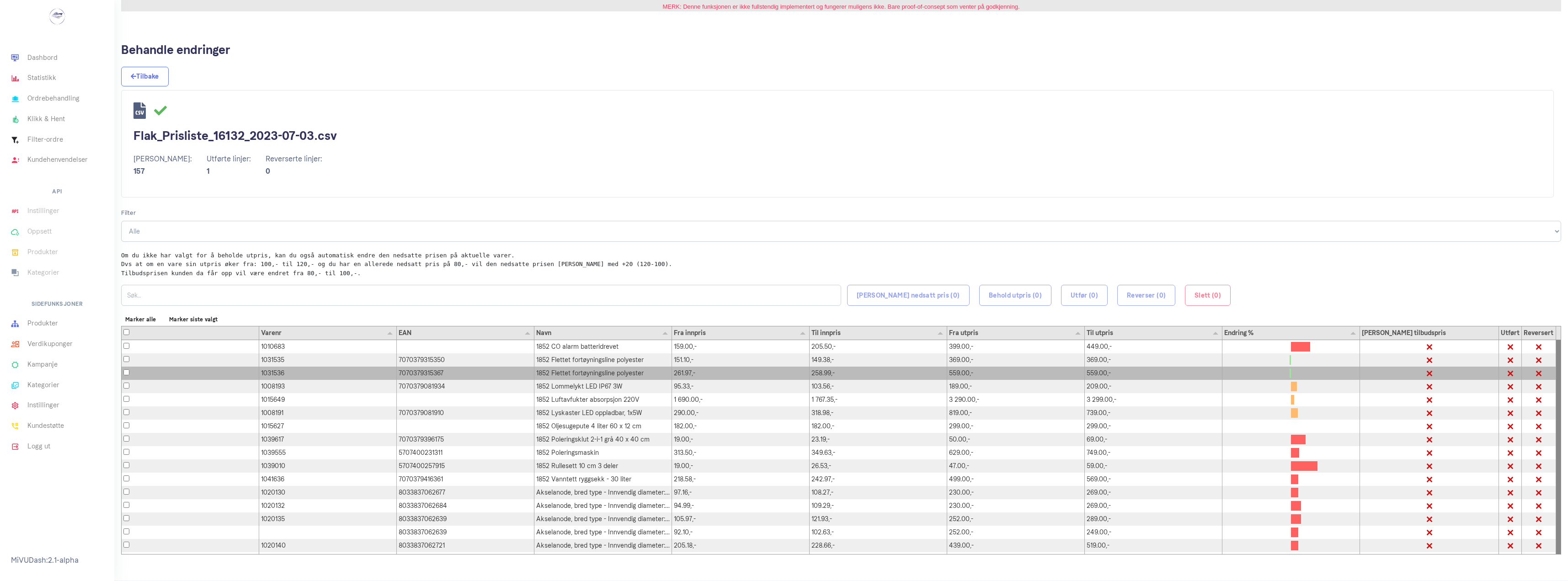
click at [971, 369] on div "559.00,-" at bounding box center [1016, 373] width 138 height 13
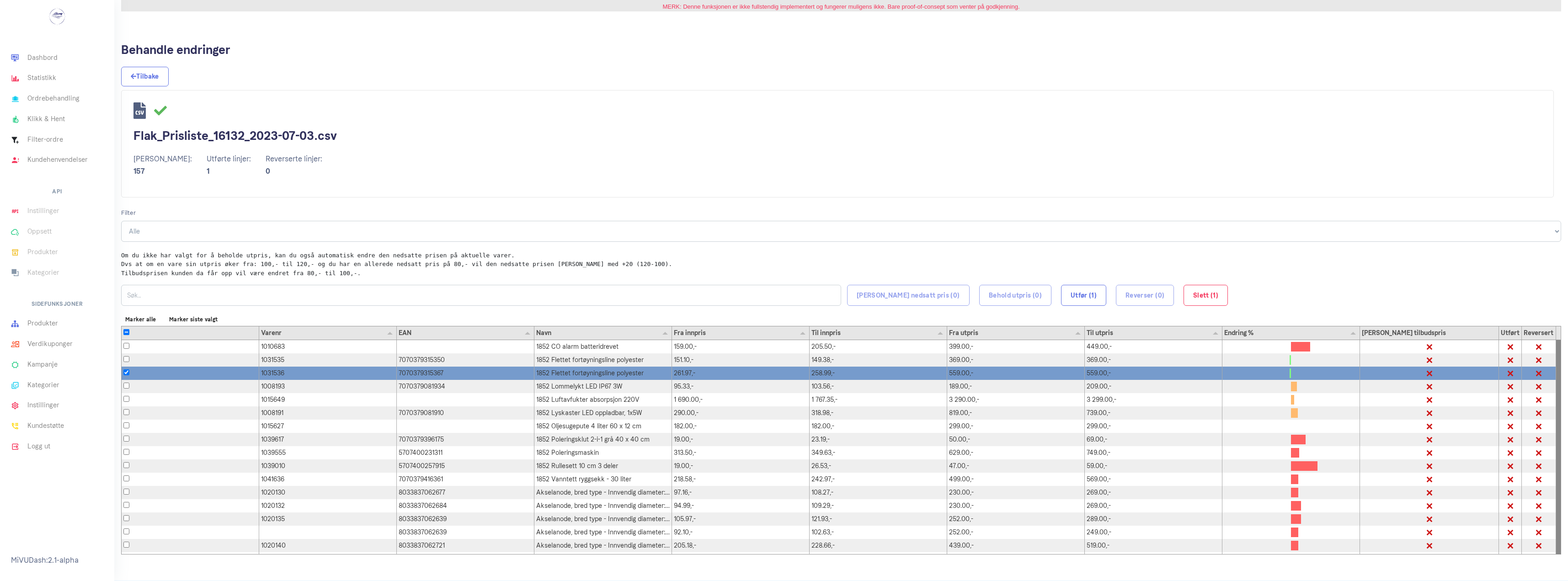
click at [970, 374] on div "559.00,-" at bounding box center [1016, 373] width 138 height 13
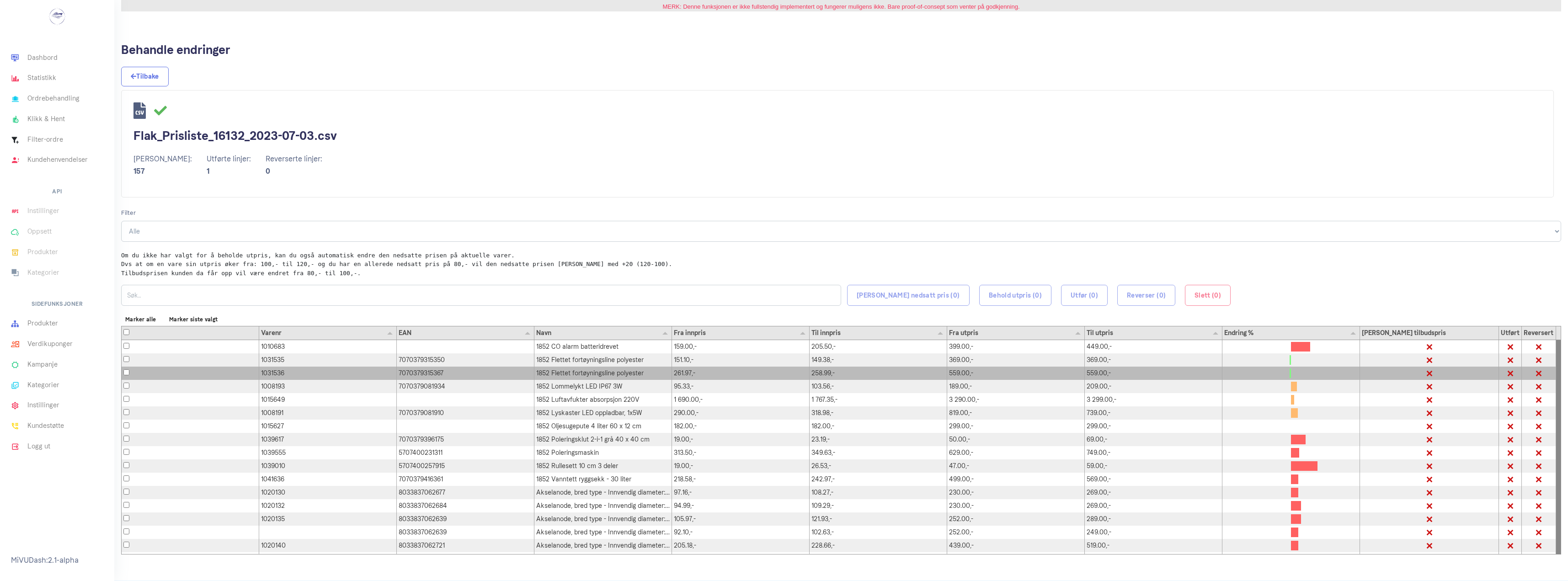
click at [970, 374] on div "559.00,-" at bounding box center [1016, 373] width 138 height 13
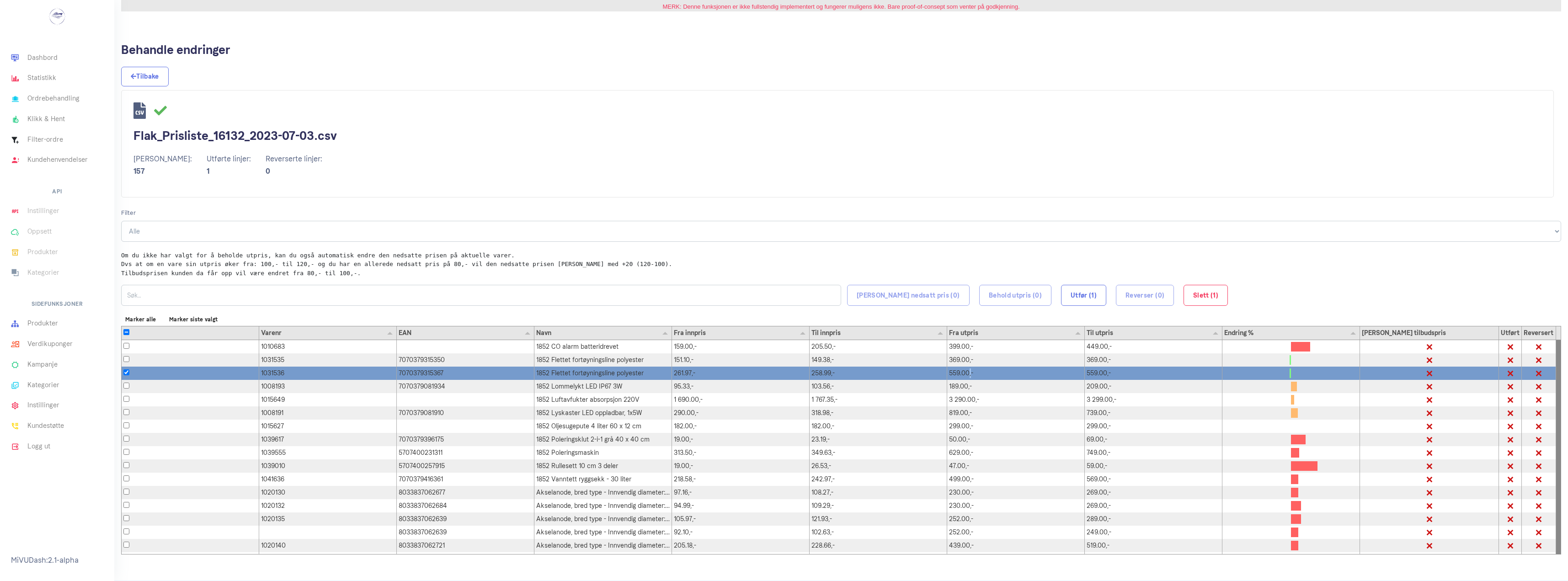
click at [970, 374] on div "559.00,-" at bounding box center [1016, 373] width 138 height 13
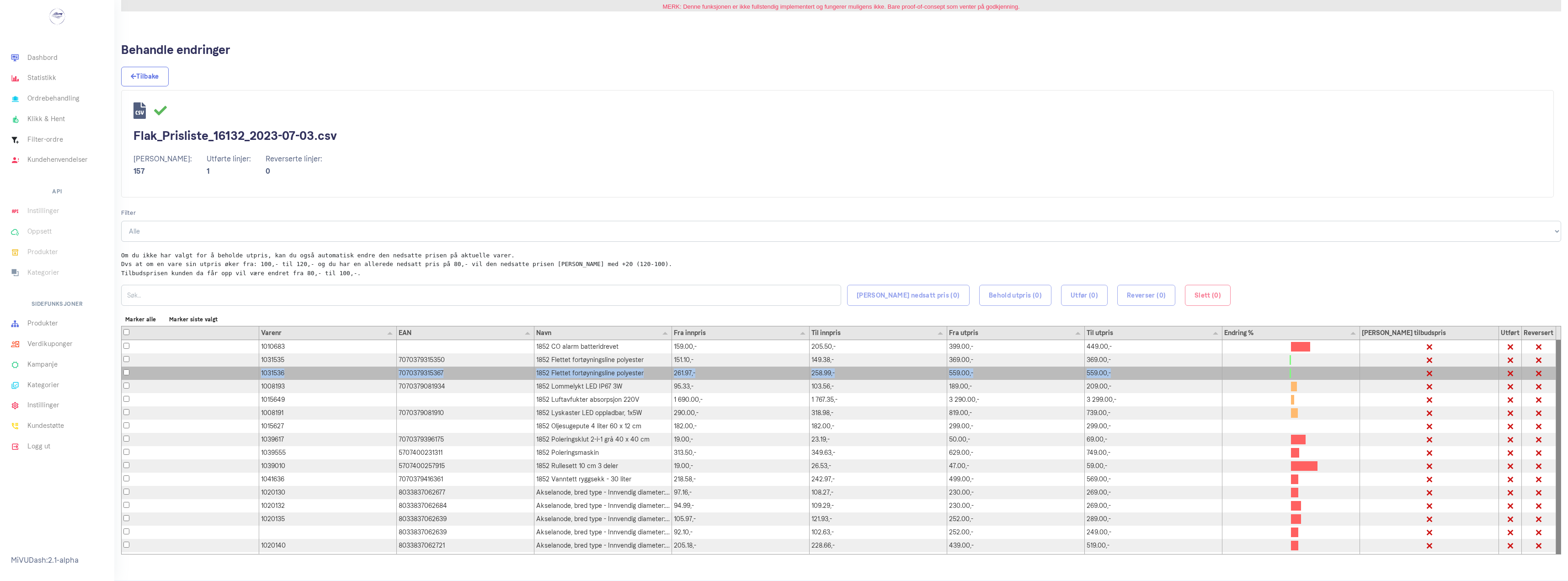
click at [970, 374] on div "559.00,-" at bounding box center [1016, 373] width 138 height 13
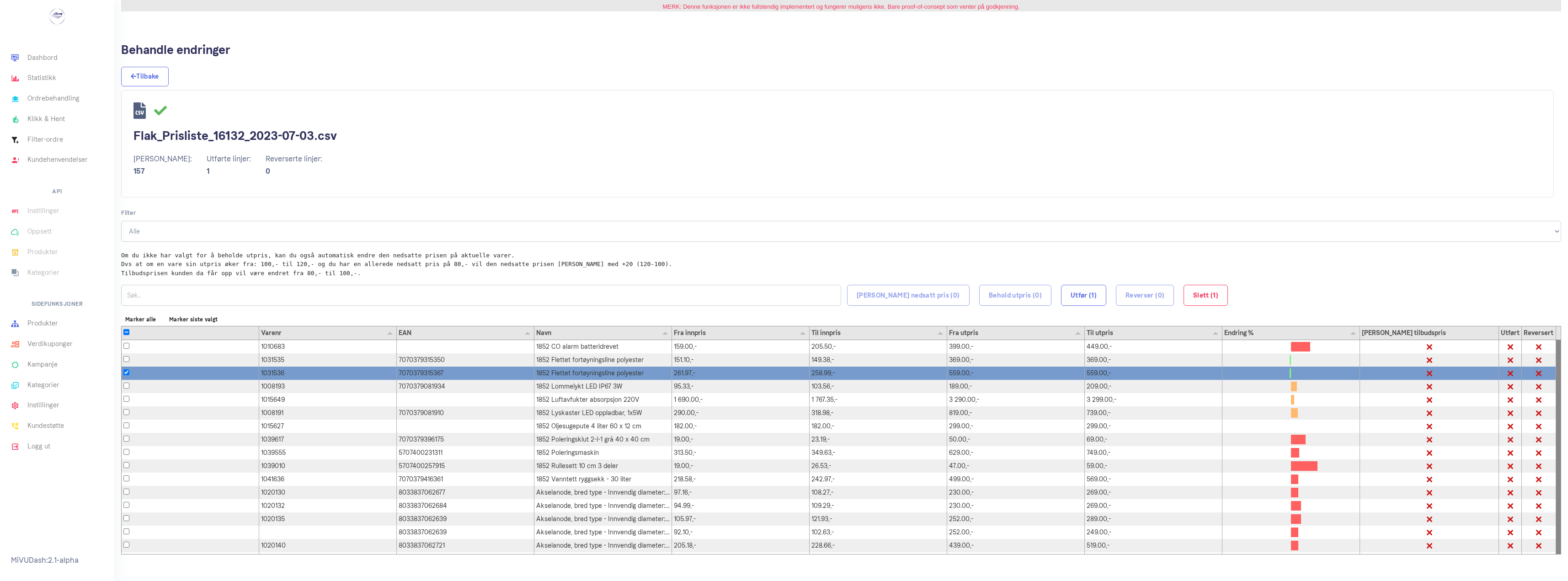
click at [959, 374] on div "559.00,-" at bounding box center [1016, 373] width 138 height 13
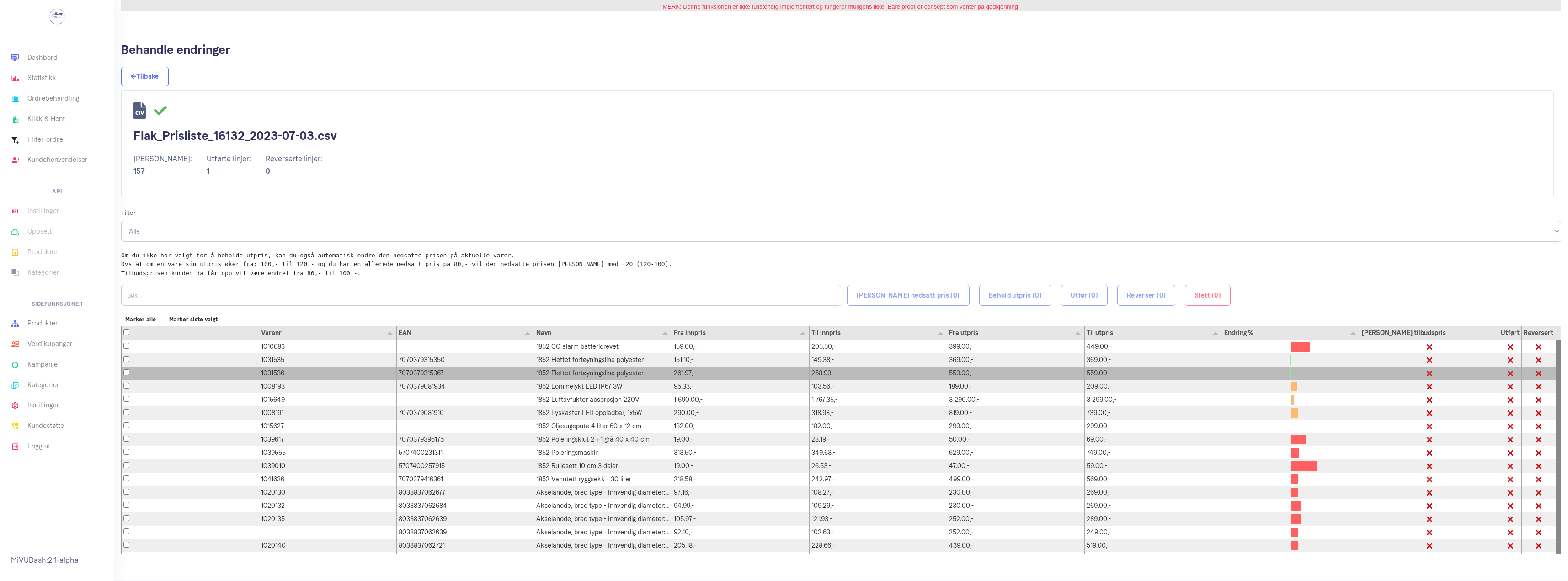
click at [839, 372] on div "258.99,-" at bounding box center [878, 373] width 138 height 13
checkbox input "true"
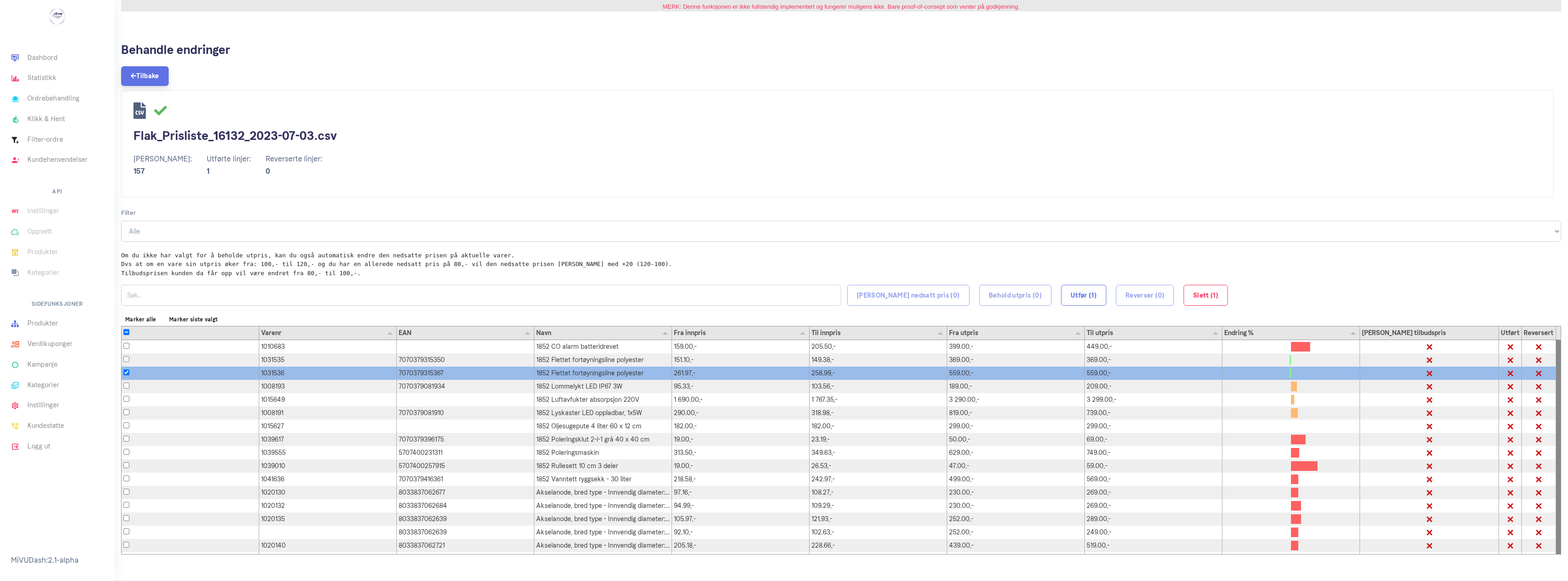
click at [145, 70] on link "Tilbake" at bounding box center [145, 76] width 47 height 19
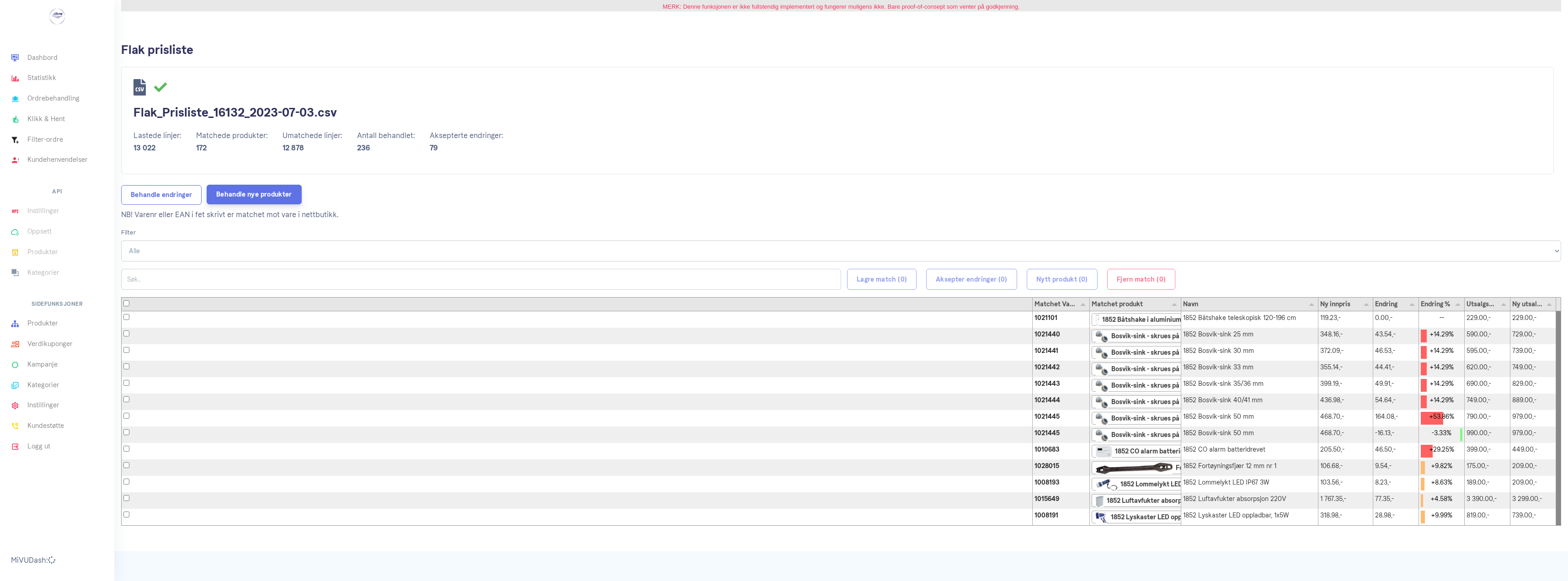
click at [273, 191] on link "Behandle nye produkter" at bounding box center [254, 194] width 95 height 19
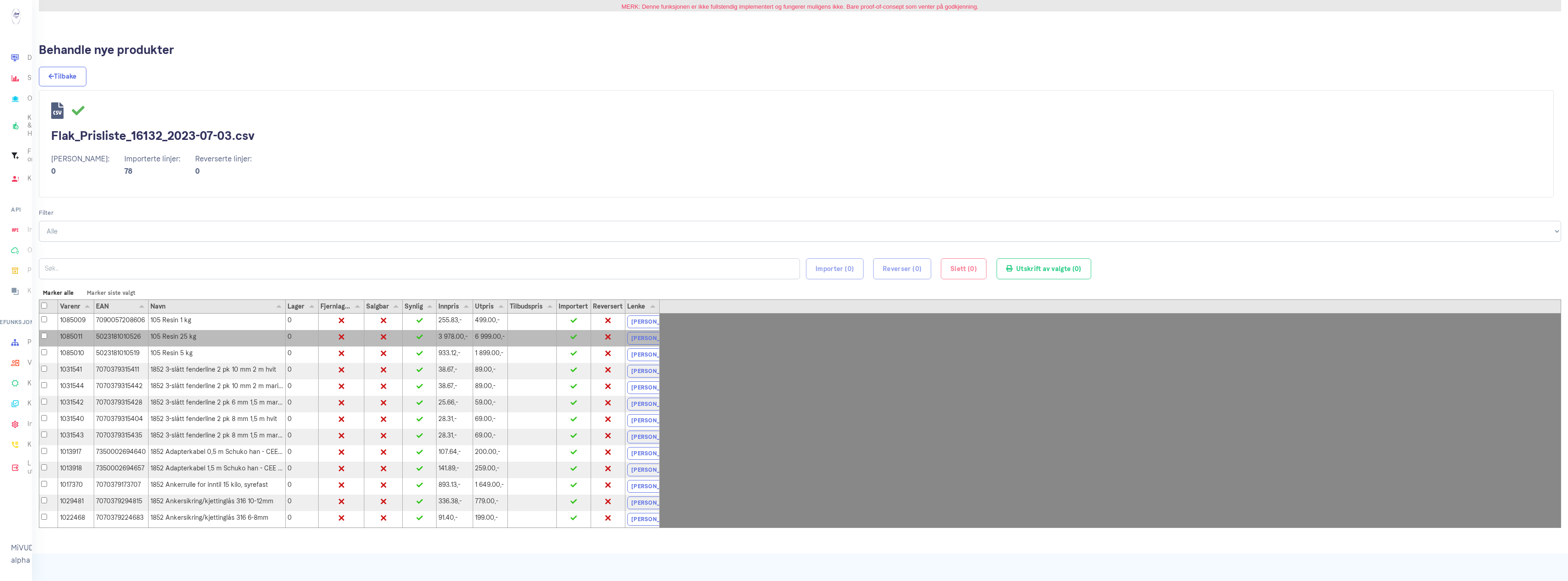
click at [199, 334] on div "105 Resin 25 kg" at bounding box center [217, 338] width 137 height 16
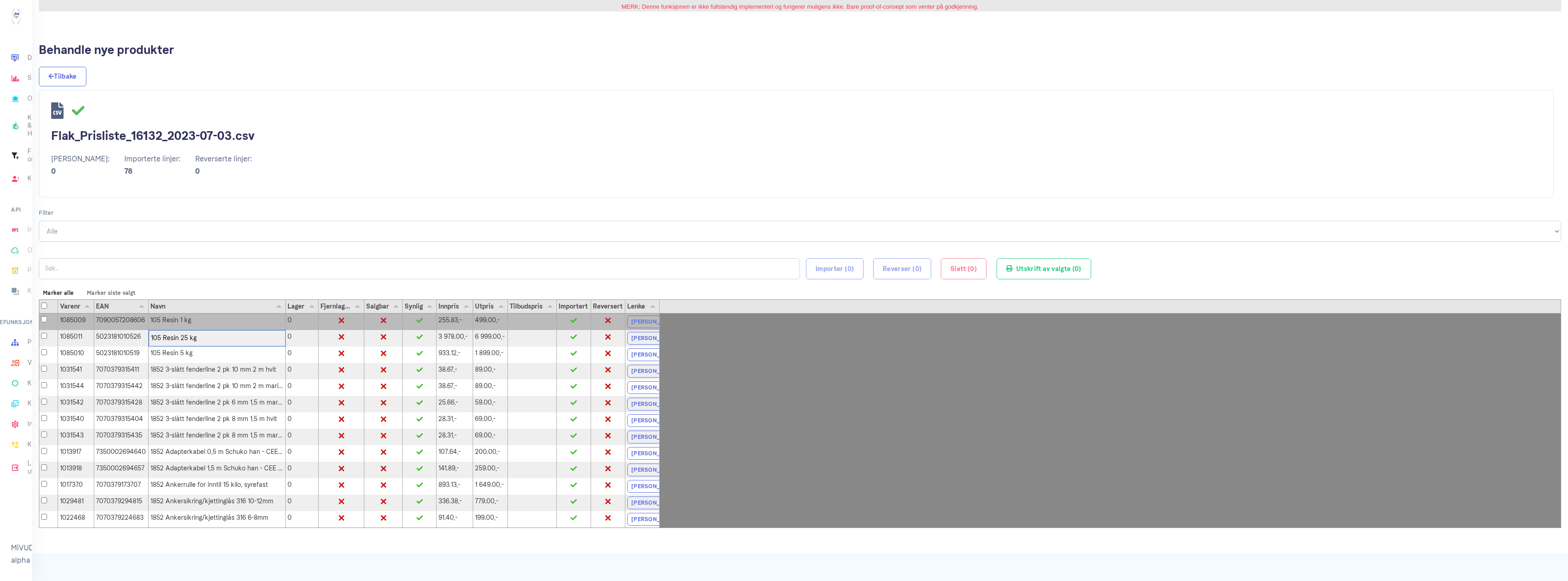
click at [208, 318] on div "105 Resin 1 kg" at bounding box center [217, 321] width 137 height 16
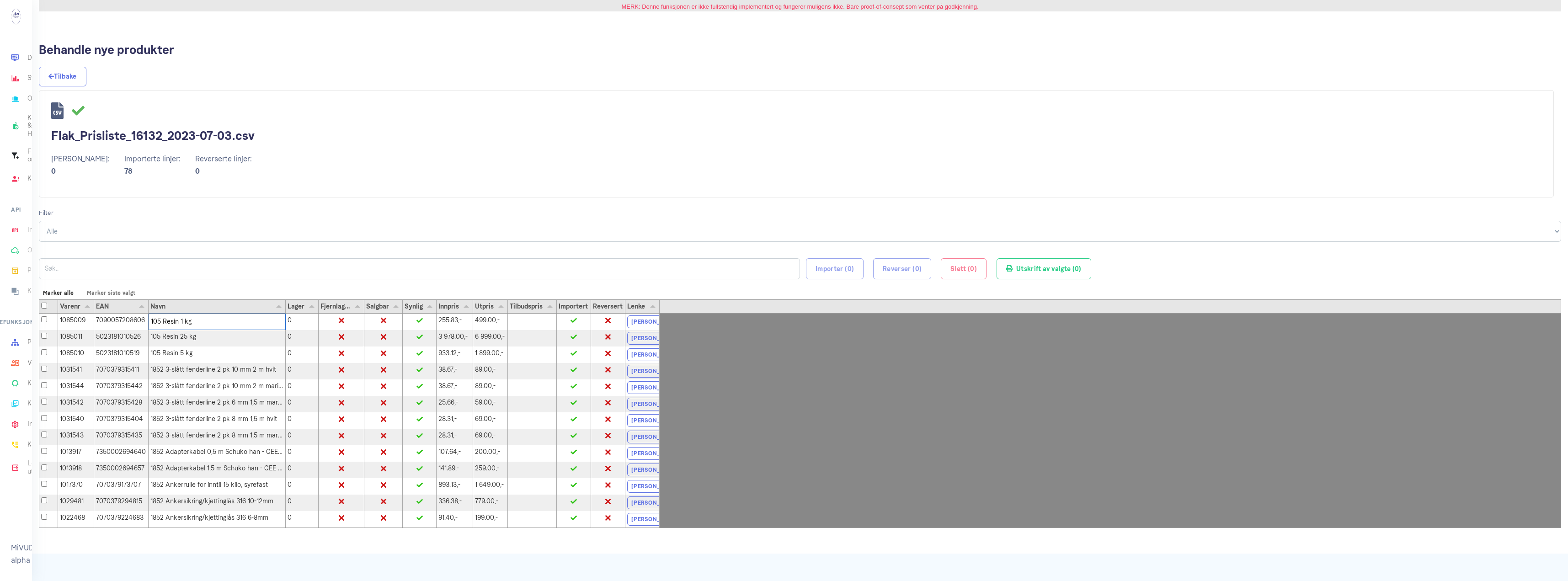
click at [363, 146] on div "Flak_Prisliste_16132_2023-07-03.csv Klare linjer: 0 Importerte linjer: 78 Rever…" at bounding box center [796, 144] width 1515 height 107
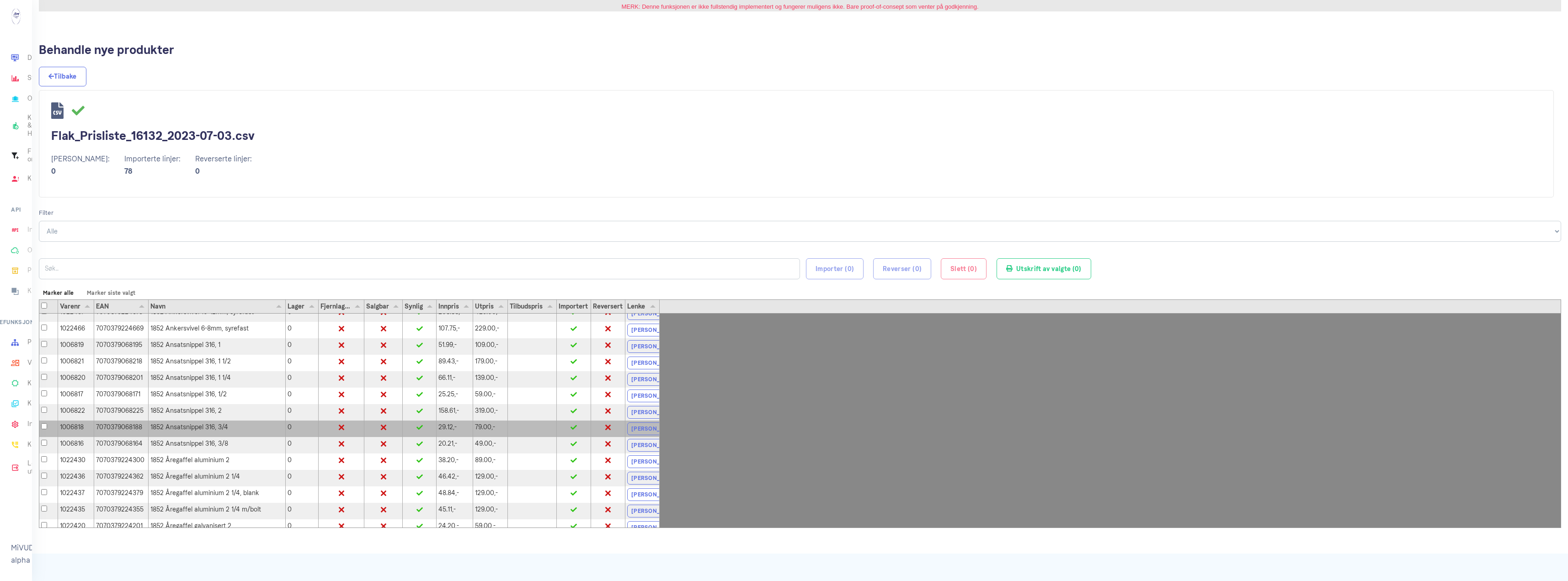
scroll to position [274, 0]
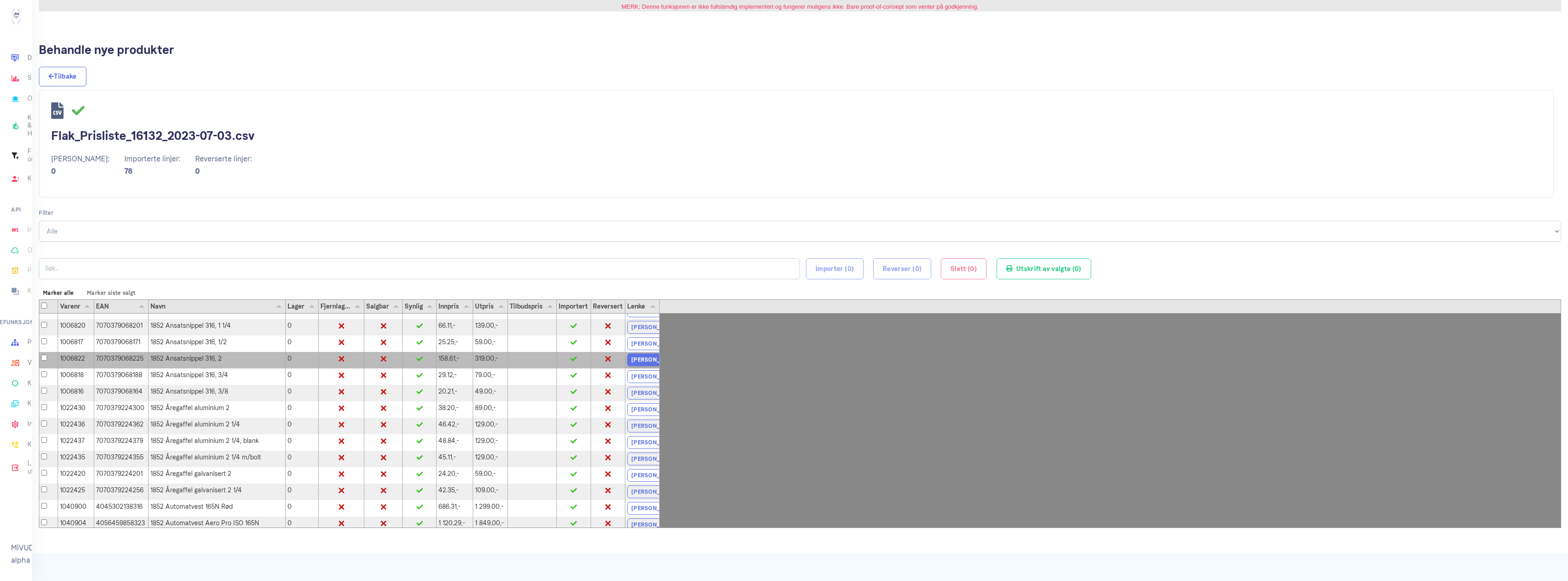
click at [642, 363] on link "Rediger" at bounding box center [654, 360] width 55 height 13
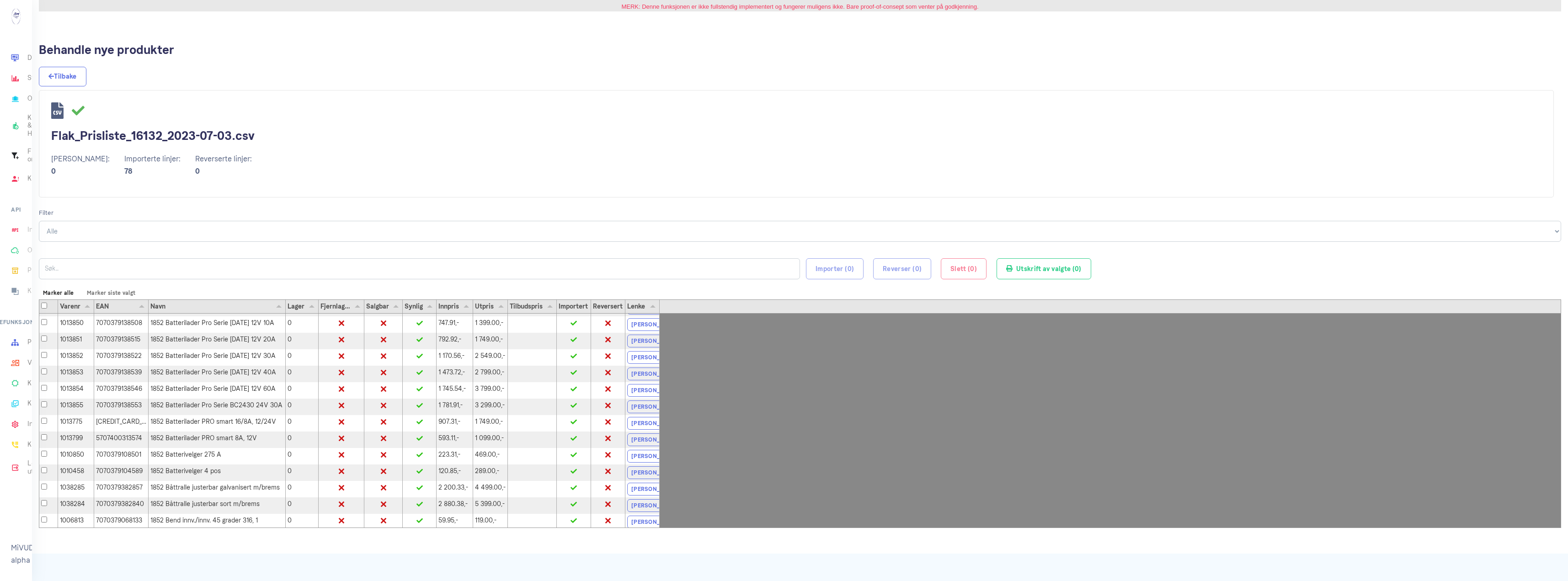
scroll to position [1069, 0]
click at [45, 304] on input "Select Row" at bounding box center [44, 305] width 6 height 6
checkbox input "true"
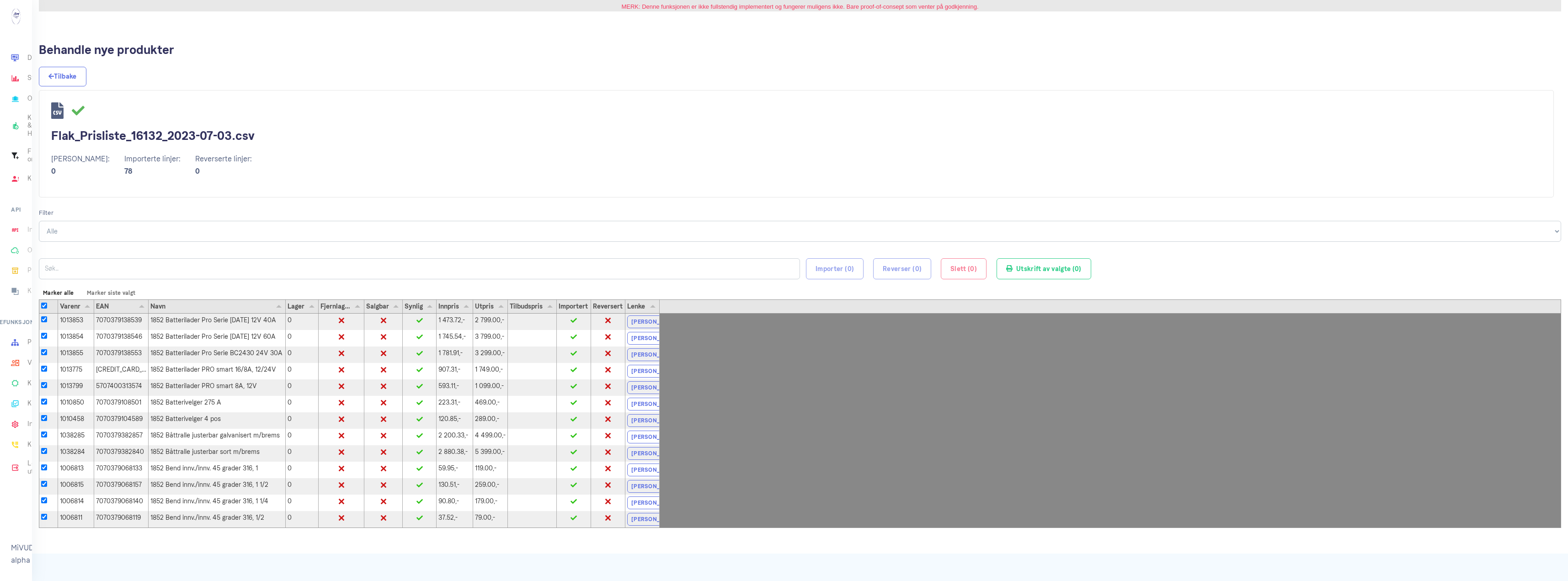
checkbox input "true"
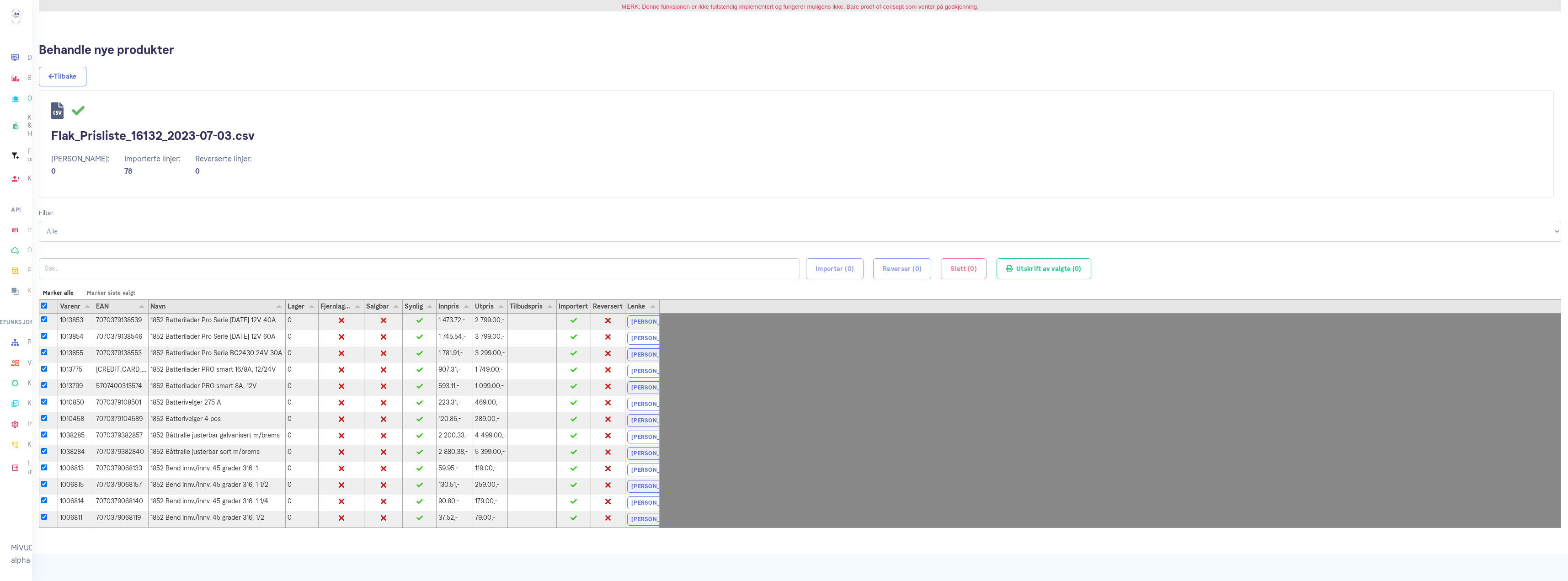
checkbox input "true"
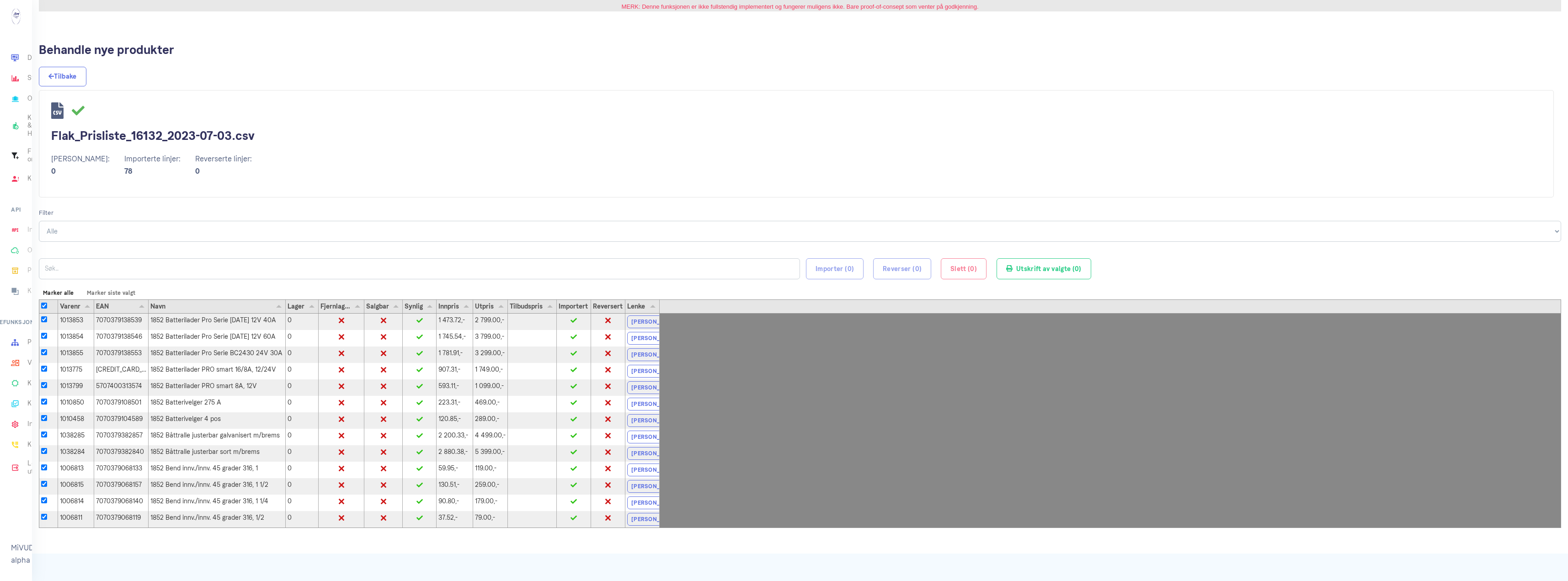
checkbox input "true"
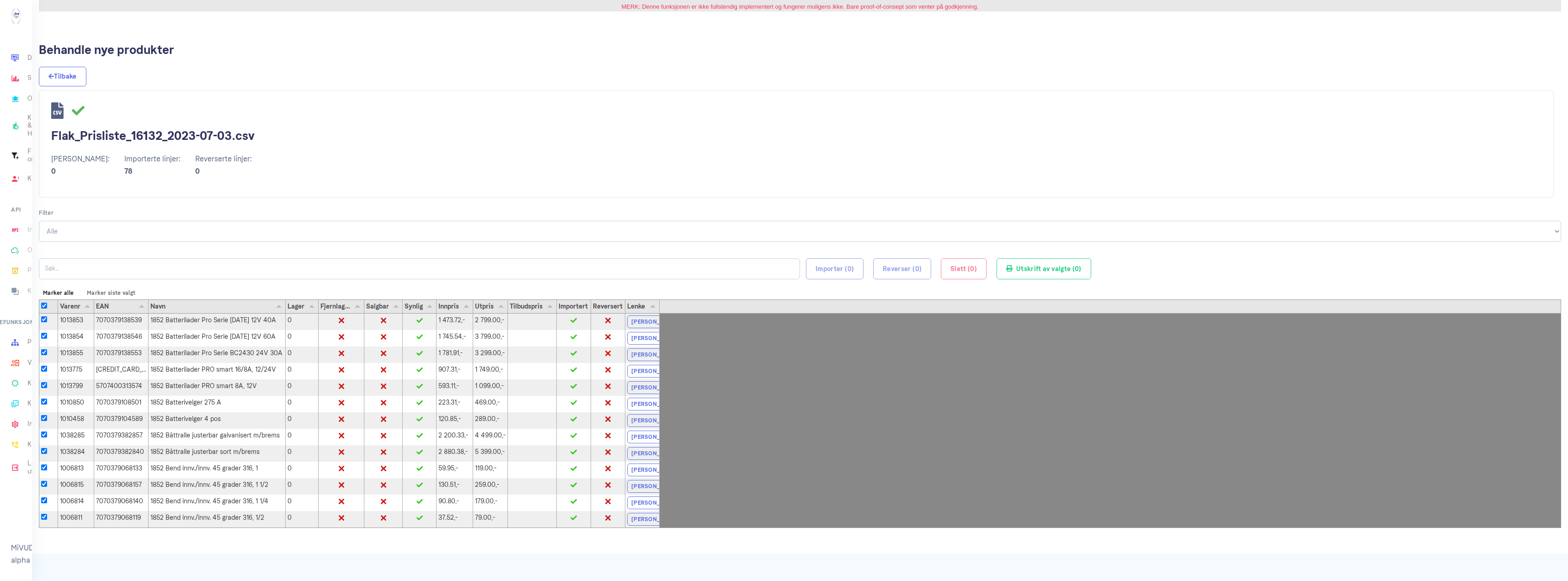
checkbox input "true"
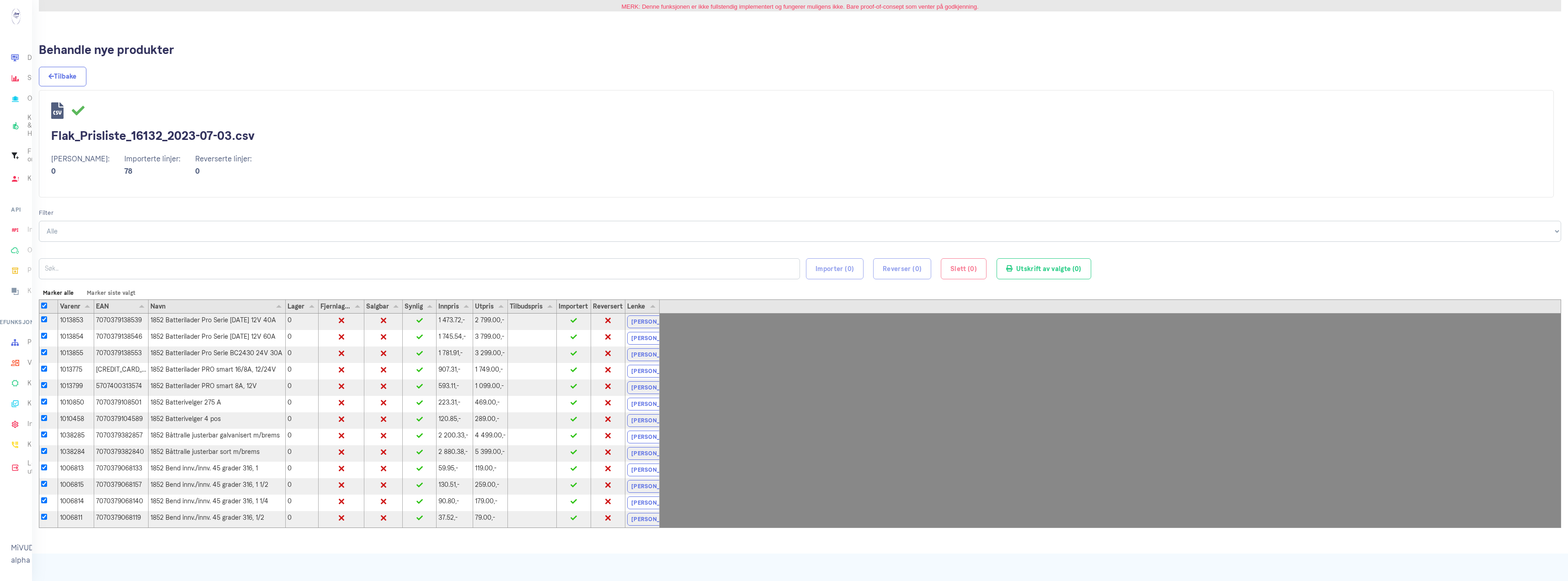
checkbox input "true"
